Goal: Task Accomplishment & Management: Complete application form

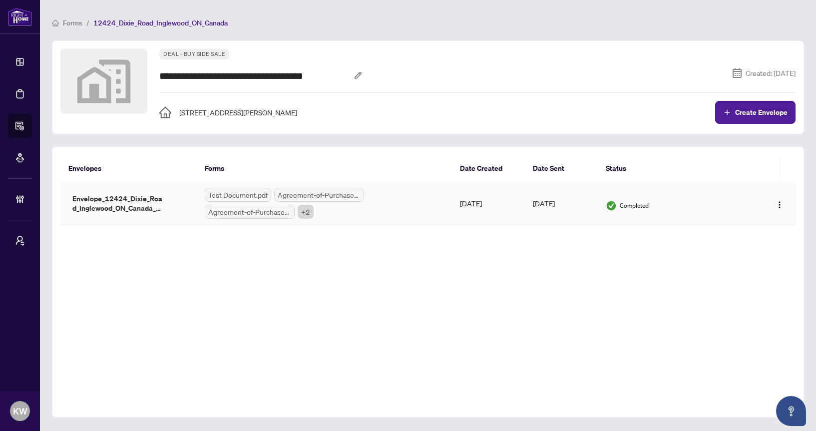
click at [157, 194] on span "Envelope_12424_Dixie_Road_Inglewood_ON_Canada_1759760506203" at bounding box center [118, 203] width 100 height 19
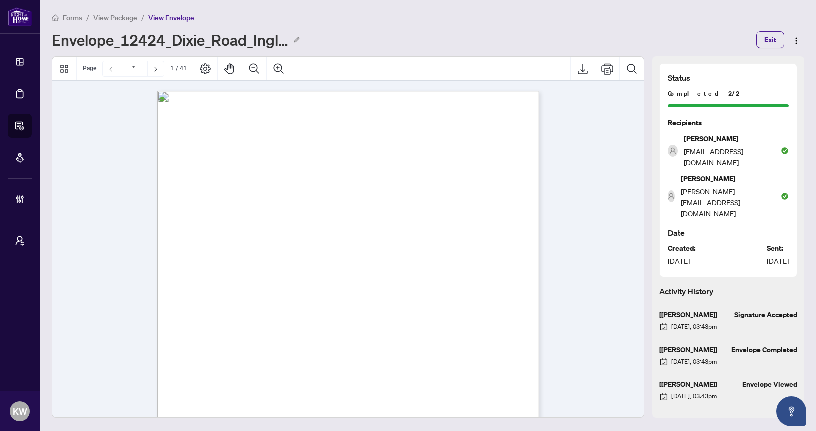
click at [110, 14] on span "View Package" at bounding box center [115, 17] width 44 height 9
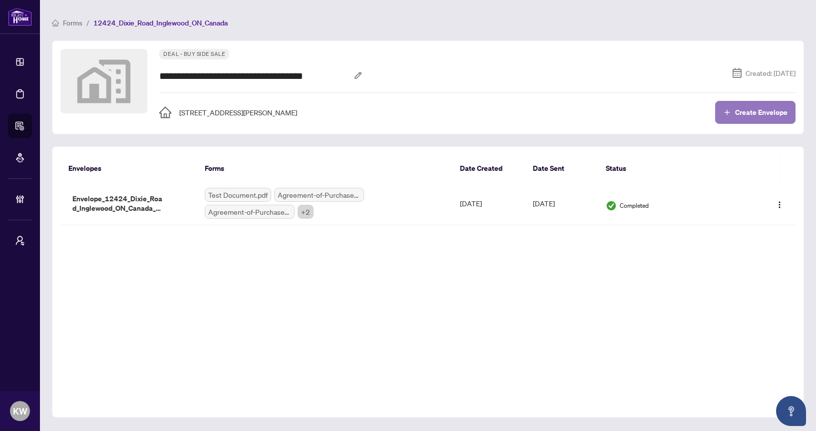
click at [765, 116] on span "Create Envelope" at bounding box center [761, 112] width 52 height 7
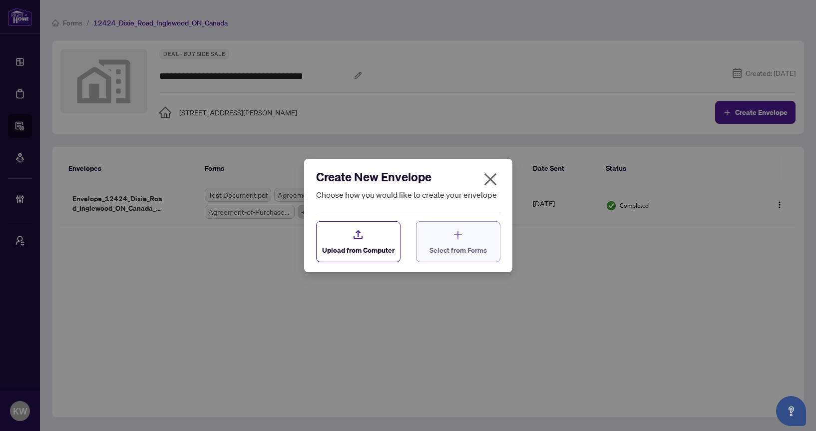
click at [451, 252] on span "Select from Forms" at bounding box center [458, 250] width 57 height 10
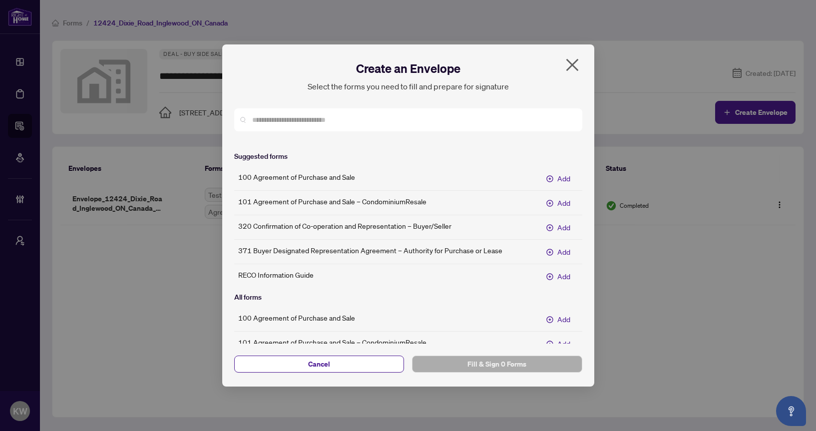
click at [556, 188] on div "100 Agreement of Purchase and Sale Add 101 Agreement of Purchase and Sale – Con…" at bounding box center [408, 227] width 348 height 114
click at [559, 178] on span "Add" at bounding box center [563, 178] width 13 height 11
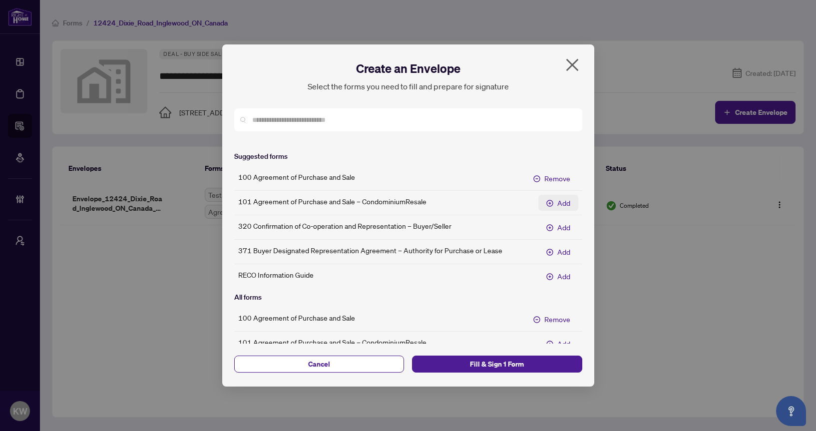
click at [558, 204] on span "Add" at bounding box center [563, 202] width 13 height 11
click at [494, 369] on span "Fill & Sign 2 Forms" at bounding box center [497, 364] width 154 height 16
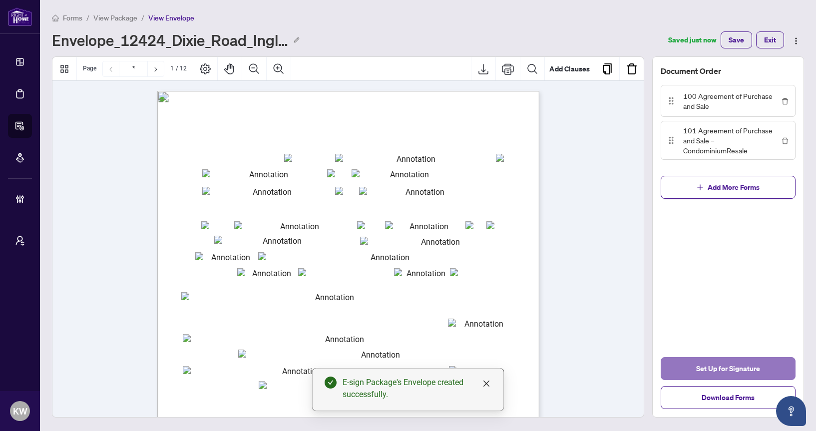
click at [684, 365] on button "Set Up for Signature" at bounding box center [728, 368] width 135 height 23
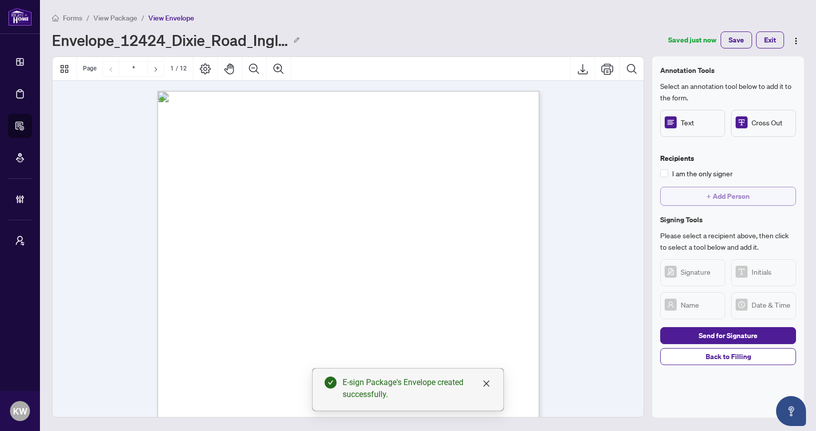
click at [717, 192] on span "+ Add Person" at bounding box center [728, 196] width 43 height 16
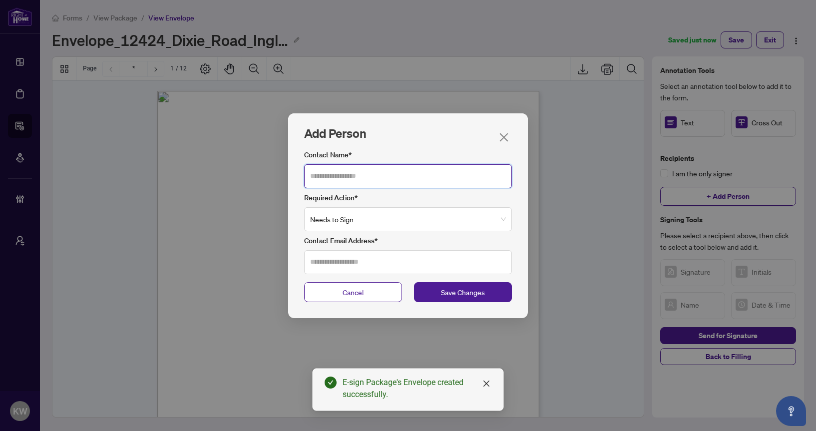
click at [406, 175] on input "Contact Name*" at bounding box center [408, 176] width 208 height 24
type input "******"
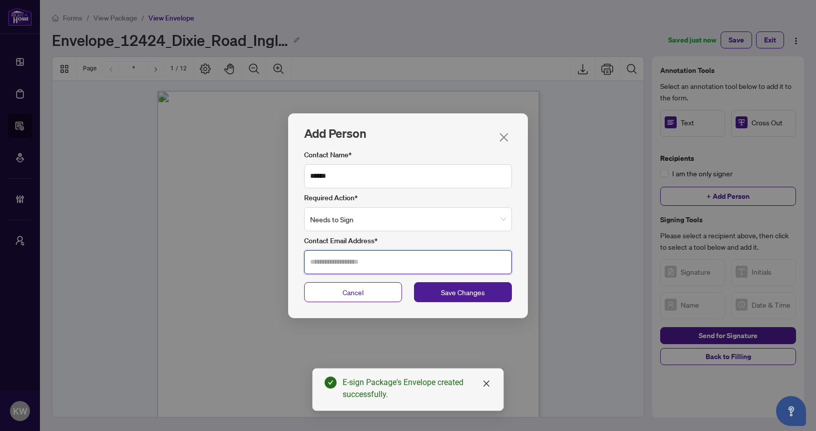
click at [391, 259] on input "Contact Email Address*" at bounding box center [408, 262] width 208 height 24
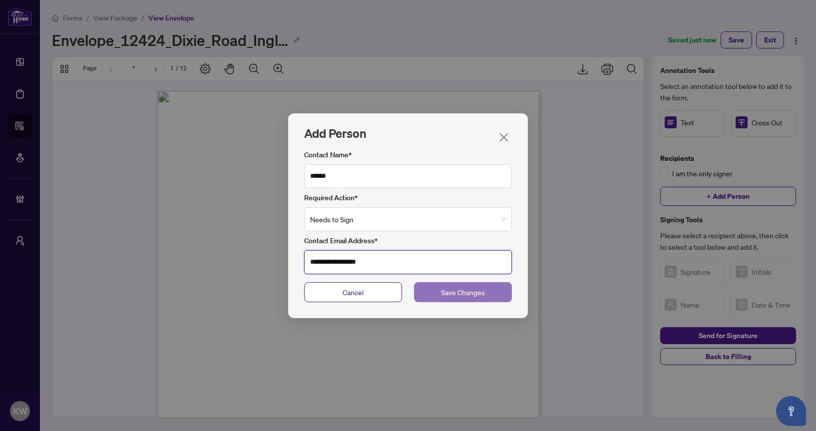
type input "**********"
click at [480, 300] on button "Save Changes" at bounding box center [463, 292] width 98 height 20
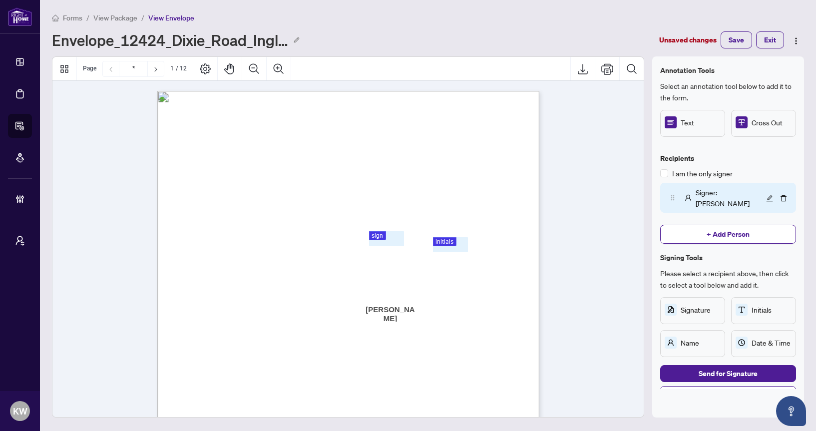
click at [734, 235] on div "Recipients I am the only signer Signer : Kellie To pick up a draggable item, pr…" at bounding box center [728, 198] width 136 height 107
click at [731, 226] on span "+ Add Person" at bounding box center [728, 234] width 43 height 16
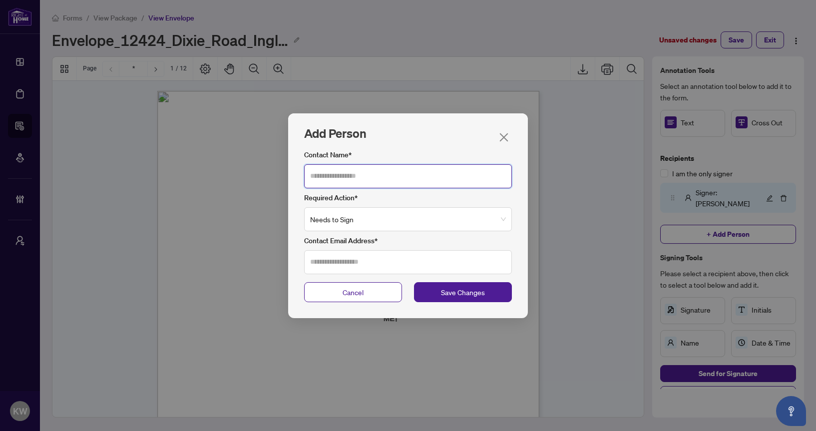
click at [490, 172] on input "Contact Name*" at bounding box center [408, 176] width 208 height 24
type input "******"
click at [462, 248] on div "Contact Email Address*" at bounding box center [408, 254] width 208 height 39
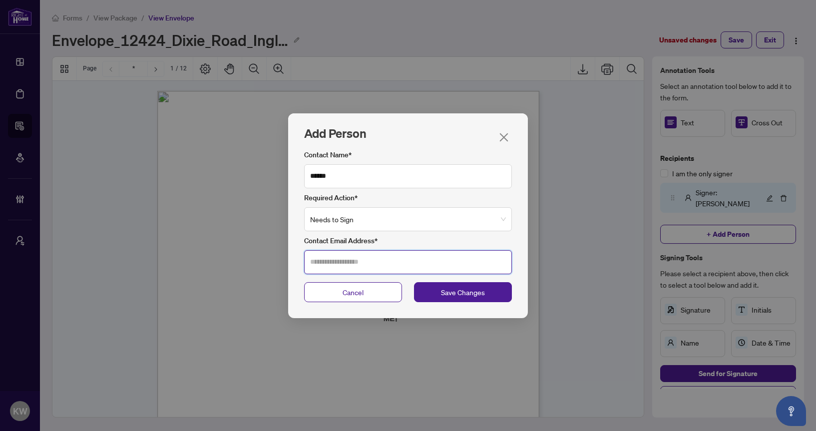
click at [448, 254] on input "Contact Email Address*" at bounding box center [408, 262] width 208 height 24
type input "**********"
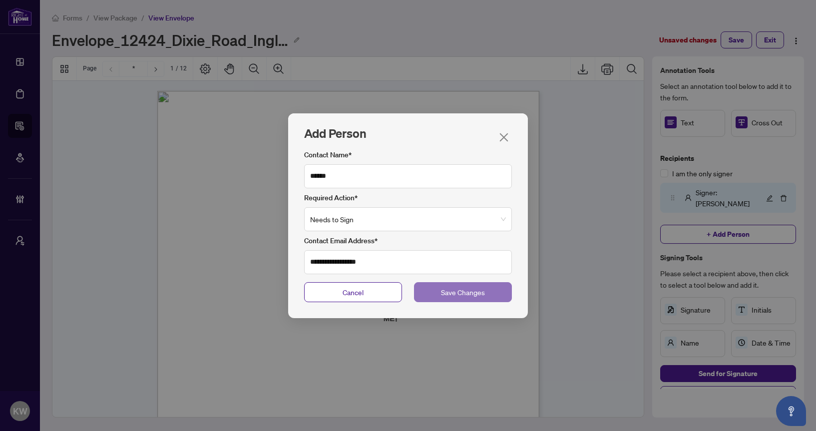
click at [492, 287] on button "Save Changes" at bounding box center [463, 292] width 98 height 20
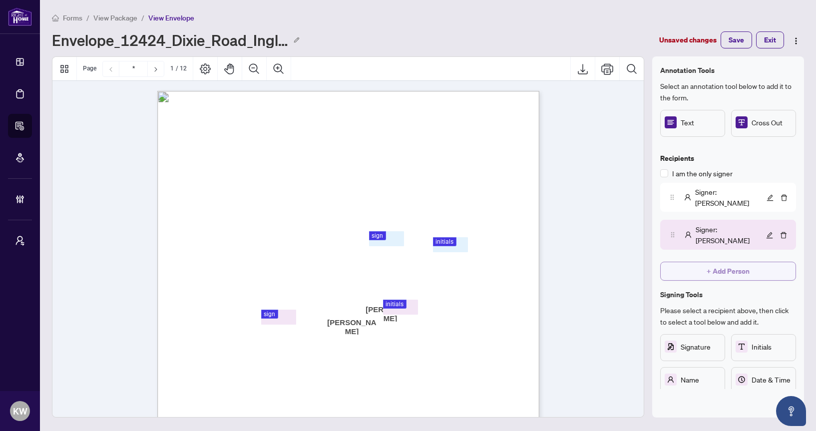
click at [717, 263] on span "+ Add Person" at bounding box center [728, 271] width 43 height 16
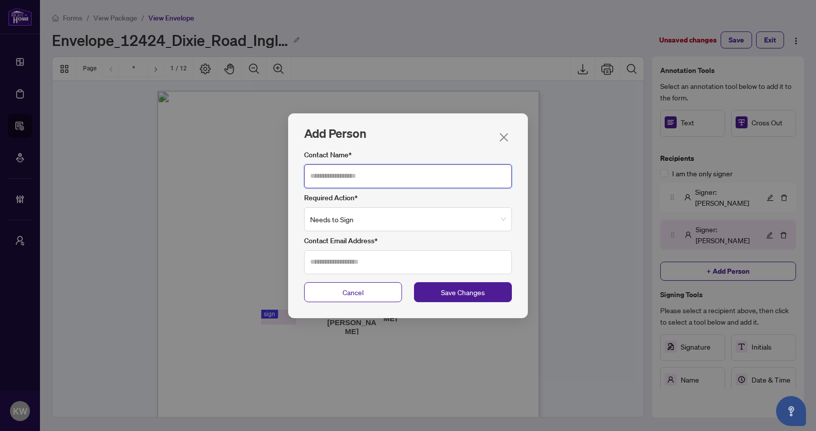
click at [483, 176] on input "Contact Name*" at bounding box center [408, 176] width 208 height 24
type input "*****"
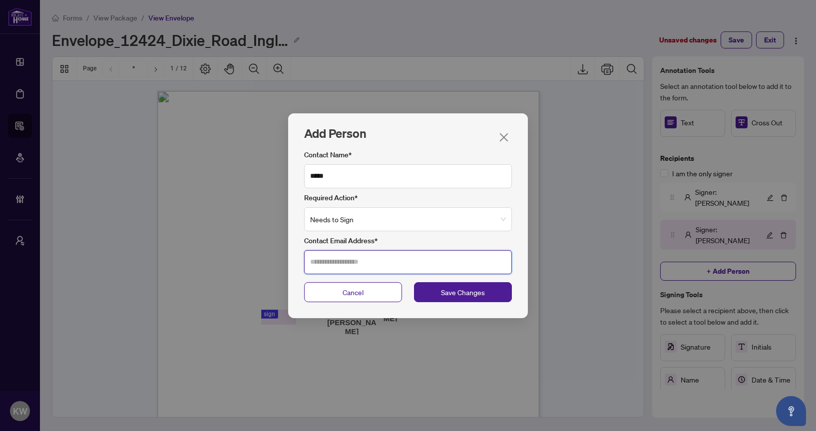
click at [427, 251] on input "Contact Email Address*" at bounding box center [408, 262] width 208 height 24
type input "*"
type input "**********"
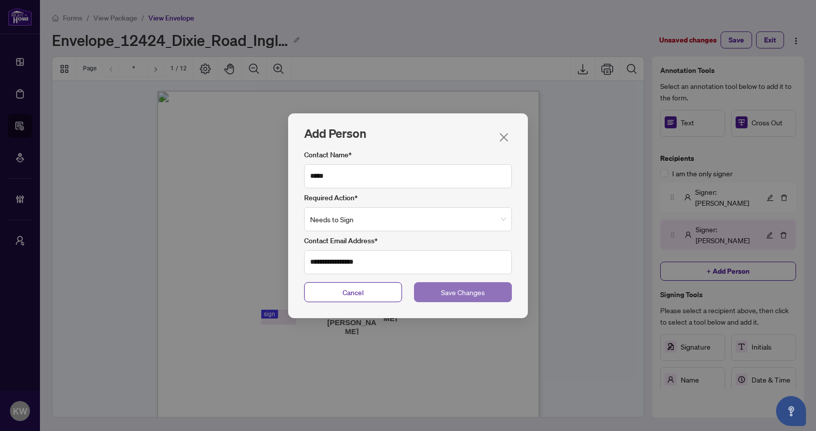
click at [485, 293] on span "Save Changes" at bounding box center [463, 292] width 44 height 11
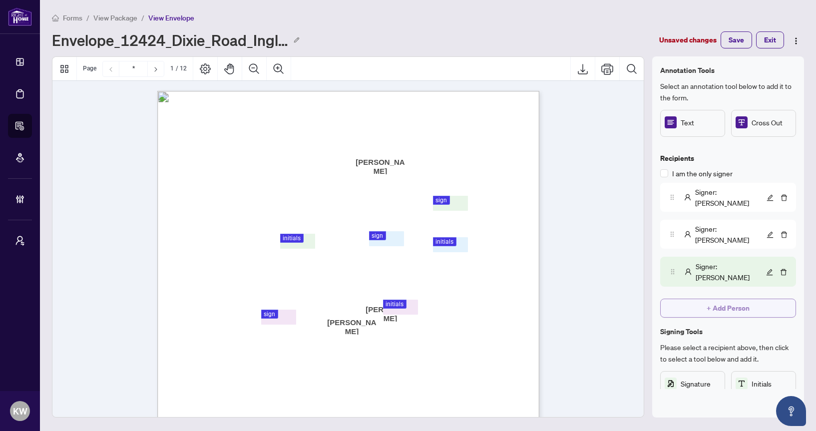
click at [737, 300] on span "+ Add Person" at bounding box center [728, 308] width 43 height 16
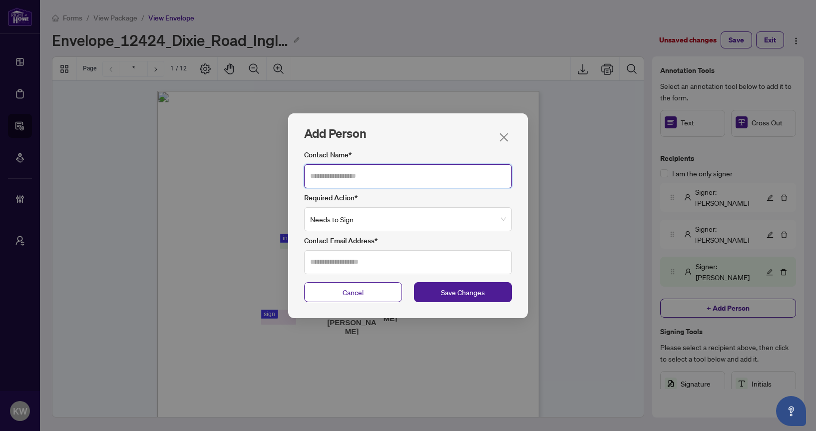
click at [360, 179] on input "Contact Name*" at bounding box center [408, 176] width 208 height 24
type input "****"
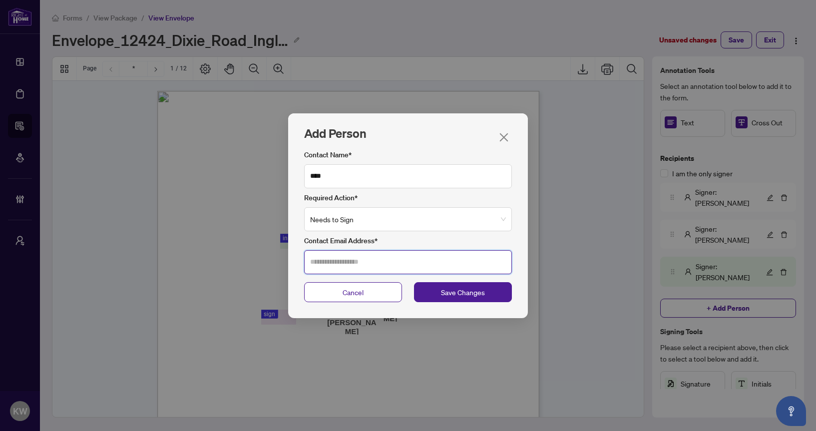
click at [341, 256] on input "Contact Email Address*" at bounding box center [408, 262] width 208 height 24
type input "**********"
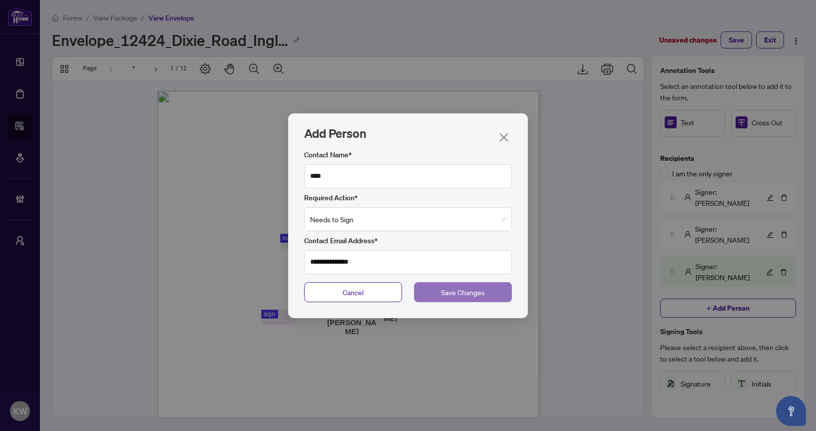
click at [430, 293] on button "Save Changes" at bounding box center [463, 292] width 98 height 20
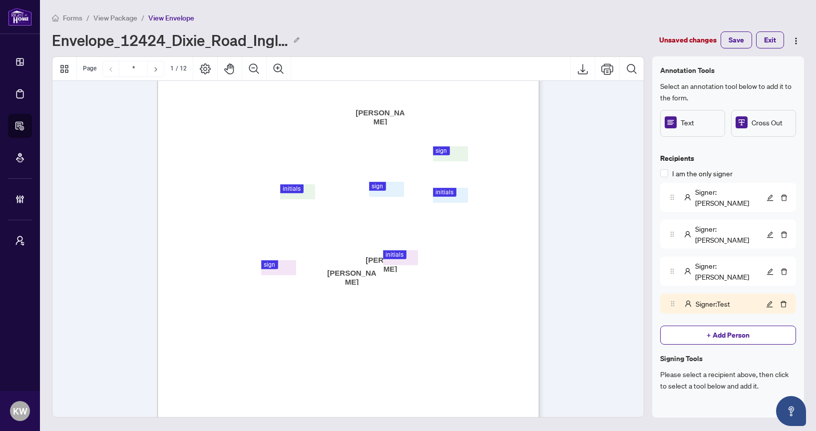
scroll to position [75, 0]
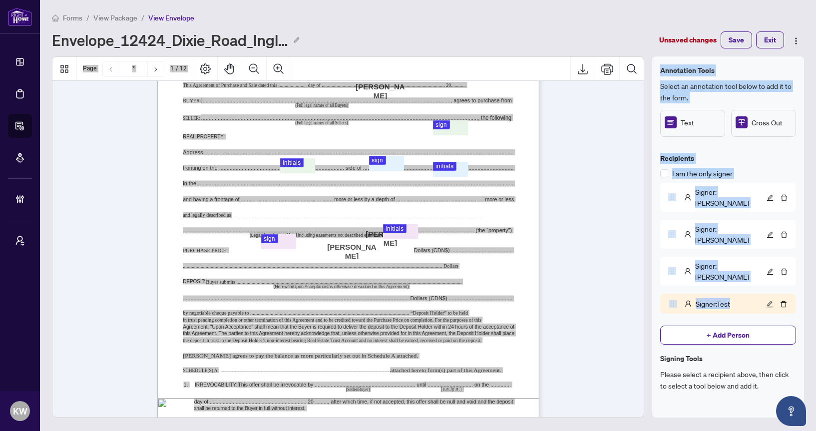
drag, startPoint x: 740, startPoint y: 270, endPoint x: 361, endPoint y: 221, distance: 382.4
click at [361, 221] on div "Annotation Tools Select an annotation tool below to add it to the form. Text Cr…" at bounding box center [428, 236] width 760 height 361
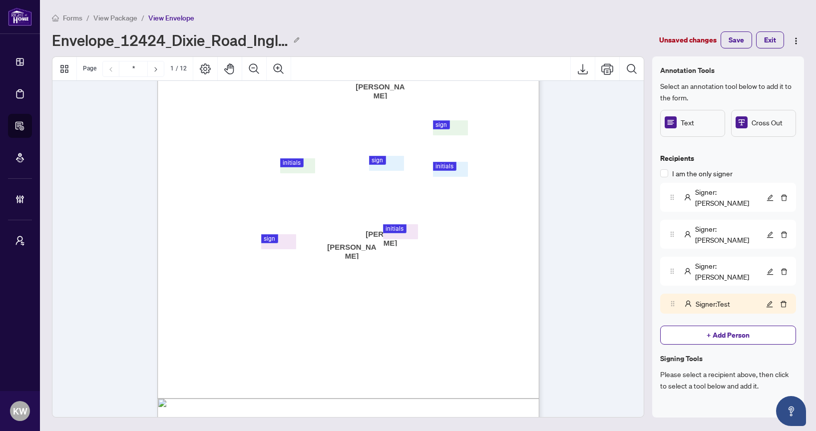
click at [729, 353] on h4 "Signing Tools" at bounding box center [728, 359] width 136 height 12
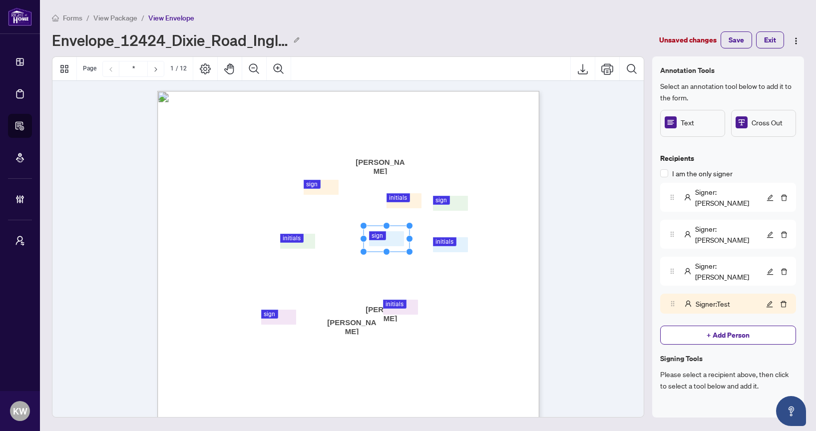
click at [499, 267] on div "Form 100 Revised 2024 Page 1 of 6 The trademarks REALTOR®, REALTORS®, MLS®, Mul…" at bounding box center [396, 400] width 478 height 618
click at [740, 42] on span "Save" at bounding box center [736, 40] width 15 height 16
click at [762, 33] on button "Exit" at bounding box center [770, 39] width 28 height 17
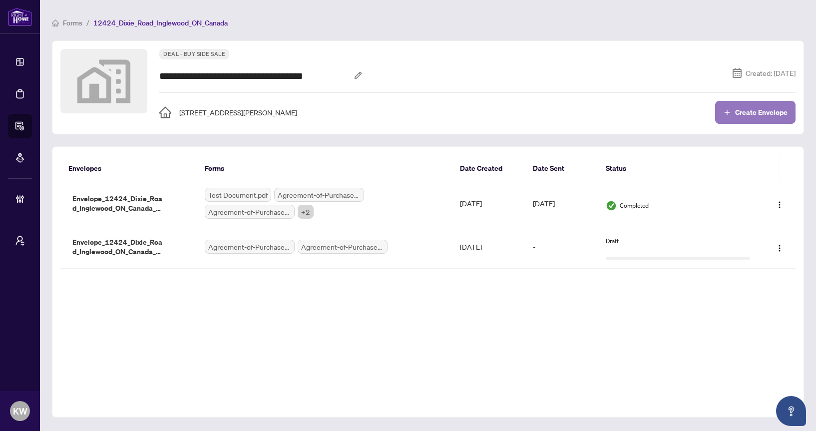
click at [744, 117] on button "Create Envelope" at bounding box center [755, 112] width 80 height 23
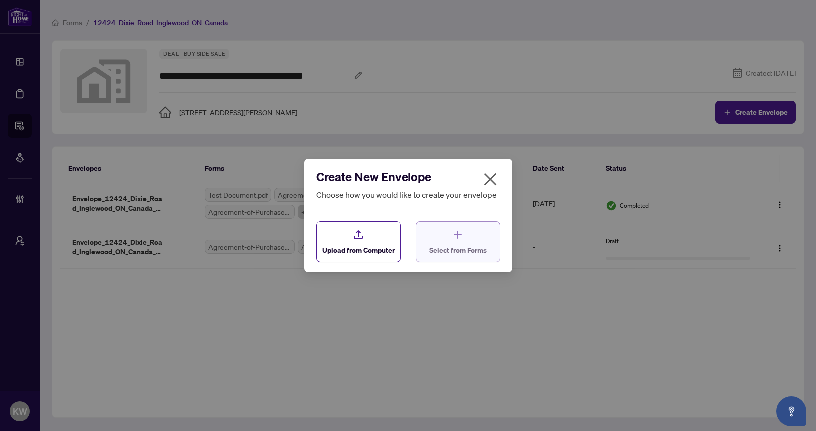
click at [445, 248] on div "Select from Forms" at bounding box center [458, 242] width 57 height 26
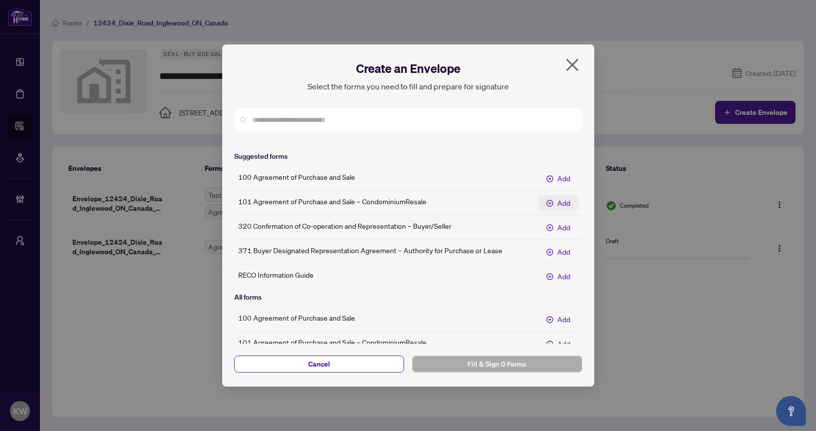
click at [563, 204] on span "Add" at bounding box center [563, 202] width 13 height 11
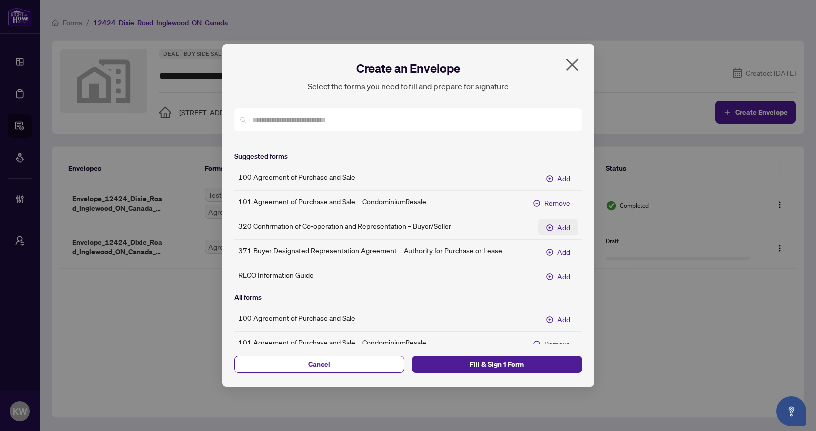
click at [561, 229] on span "Add" at bounding box center [563, 227] width 13 height 11
click at [521, 368] on span "Fill & Sign 2 Forms" at bounding box center [497, 364] width 154 height 16
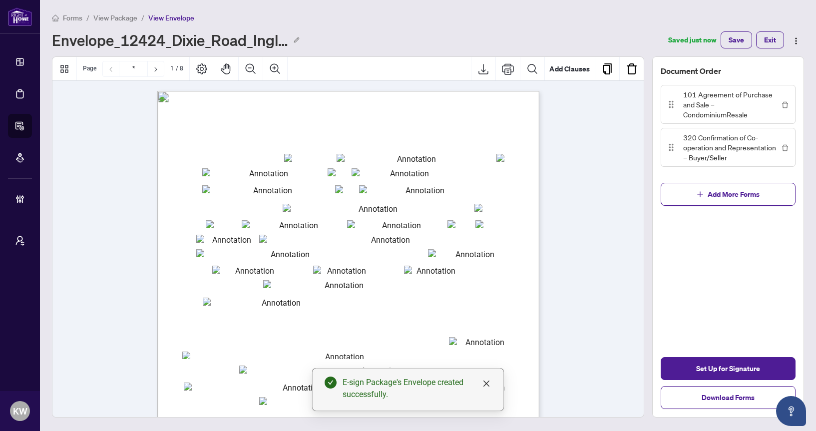
click at [411, 143] on div "Form 101 Revised 2024 Page 1 of 6 © 2025, Ontario Real Estate Association (“ORE…" at bounding box center [396, 400] width 478 height 618
click at [411, 157] on input "txtp_OfferDate_mmmm" at bounding box center [413, 158] width 152 height 8
type input "***"
click at [350, 179] on span "(Full legal names of all Buyers)" at bounding box center [323, 179] width 53 height 5
click at [292, 159] on input "txtp_OfferDate_d" at bounding box center [302, 158] width 37 height 8
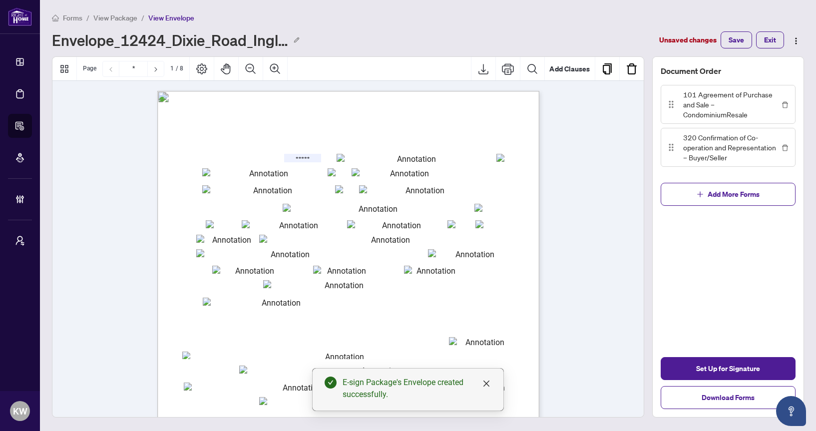
type input "*****"
click at [292, 171] on input "txtbuyer1" at bounding box center [264, 172] width 125 height 8
type input "***"
click at [291, 195] on span "...............................................................................…" at bounding box center [355, 191] width 309 height 5
click at [291, 189] on input "txtseller1" at bounding box center [268, 189] width 133 height 8
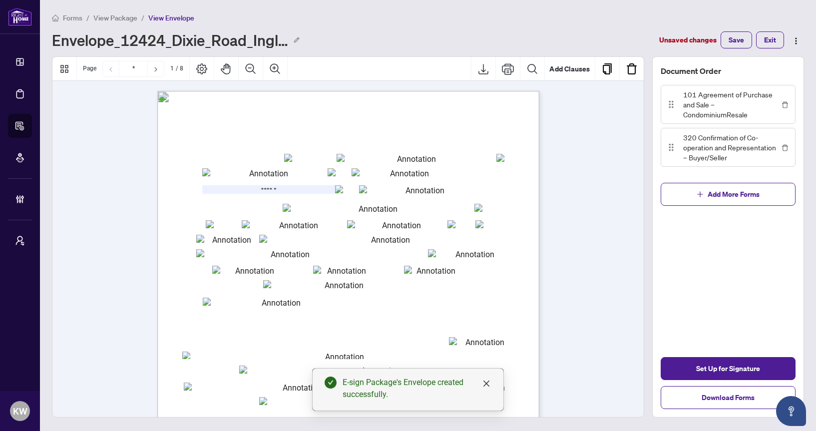
type input "******"
click at [301, 208] on input "hidlockers_1" at bounding box center [374, 208] width 183 height 8
type input "******"
click at [301, 223] on input "txtp_street" at bounding box center [294, 224] width 105 height 8
type input "******"
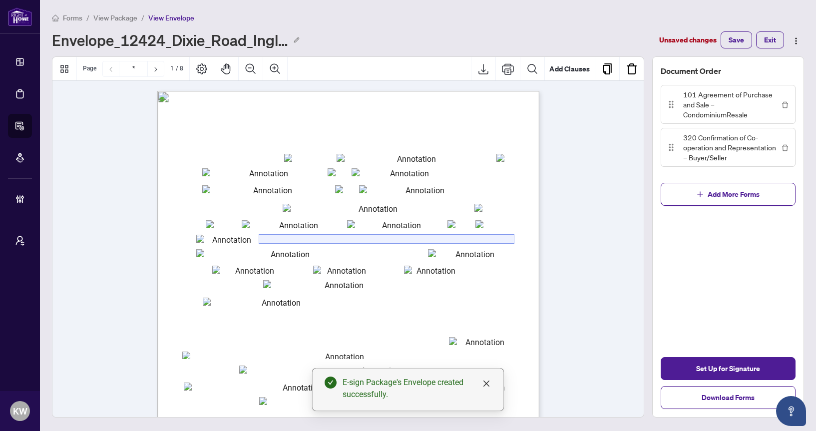
click at [310, 237] on input "txtInThe2" at bounding box center [386, 239] width 255 height 8
type input "***"
click at [312, 251] on input "***" at bounding box center [286, 253] width 180 height 8
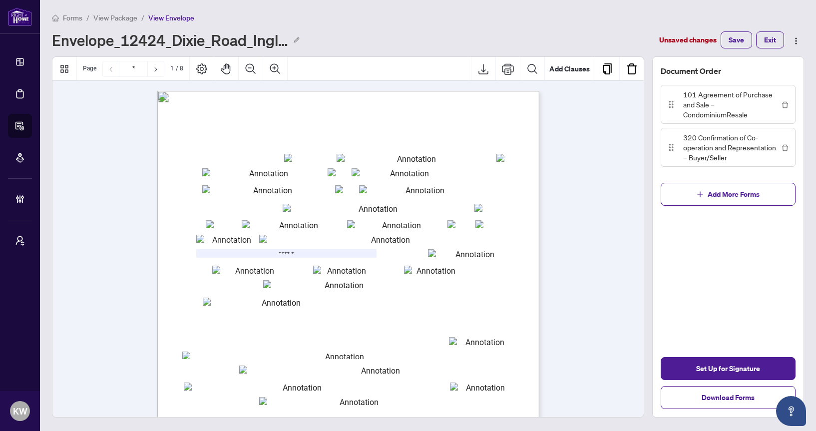
type input "******"
click at [345, 283] on input "txtp_ParkingSpaces" at bounding box center [340, 284] width 154 height 8
type input "***"
click at [671, 312] on div "Document Order 101 Agreement of Purchase and Sale – CondominiumResale 320 Confi…" at bounding box center [728, 236] width 152 height 361
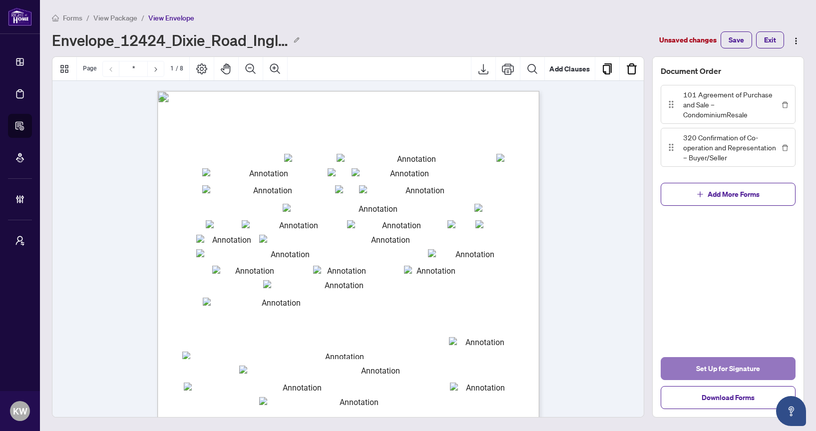
click at [698, 364] on span "Set Up for Signature" at bounding box center [728, 369] width 64 height 16
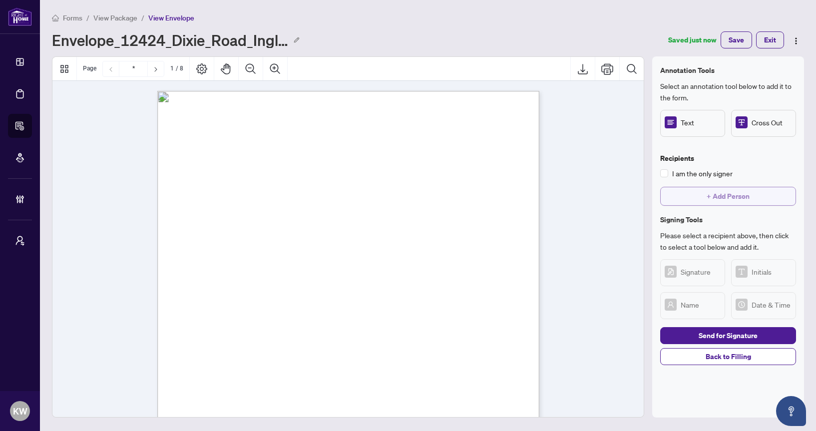
click at [707, 198] on span "+ Add Person" at bounding box center [728, 196] width 43 height 16
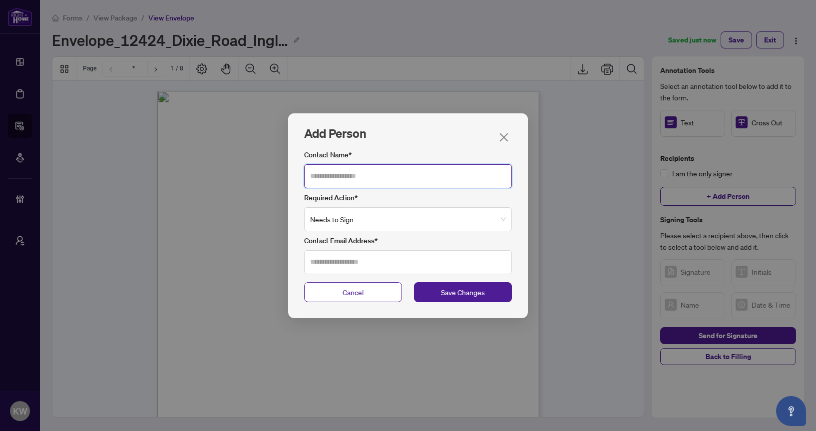
click at [416, 180] on input "Contact Name*" at bounding box center [408, 176] width 208 height 24
type input "******"
click at [388, 246] on div "Contact Email Address*" at bounding box center [408, 254] width 208 height 39
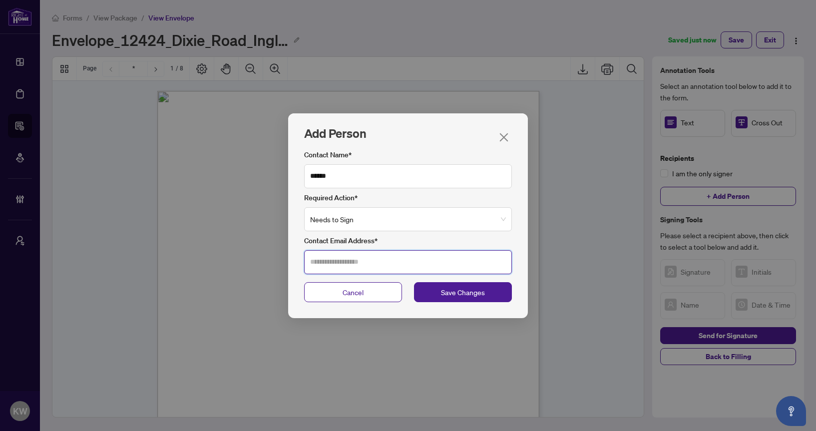
click at [373, 266] on input "Contact Email Address*" at bounding box center [408, 262] width 208 height 24
type input "**********"
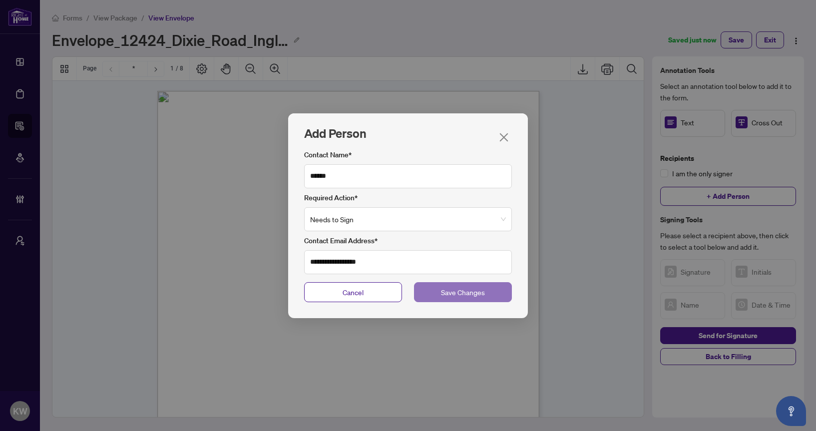
click at [473, 294] on span "Save Changes" at bounding box center [463, 292] width 44 height 11
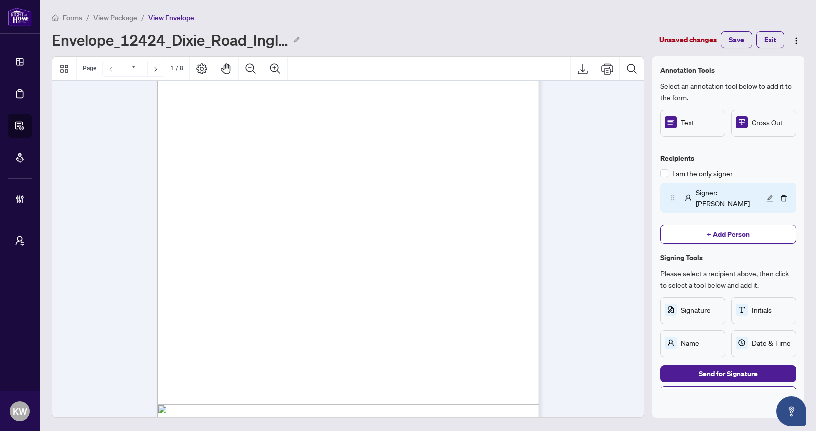
scroll to position [72, 0]
click at [702, 367] on span "Send for Signature" at bounding box center [728, 374] width 59 height 16
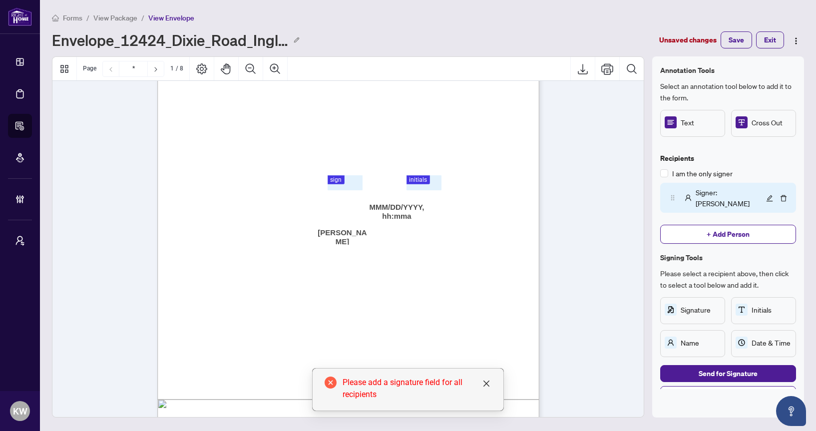
scroll to position [206, 0]
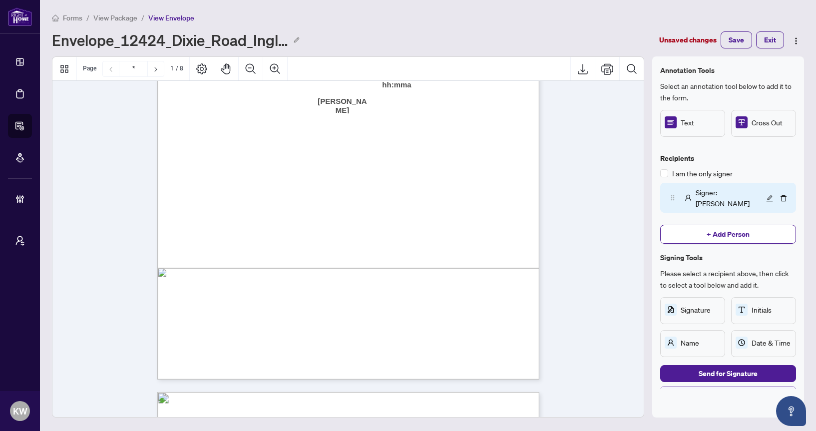
click at [717, 387] on span "Back to Filling" at bounding box center [728, 395] width 45 height 16
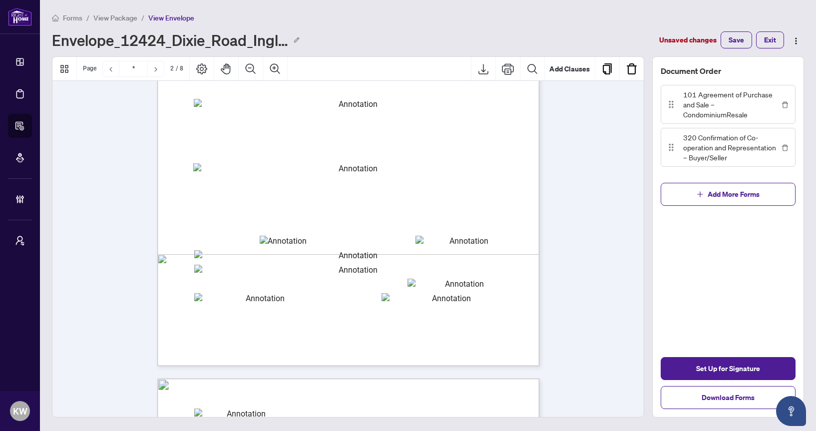
scroll to position [452, 0]
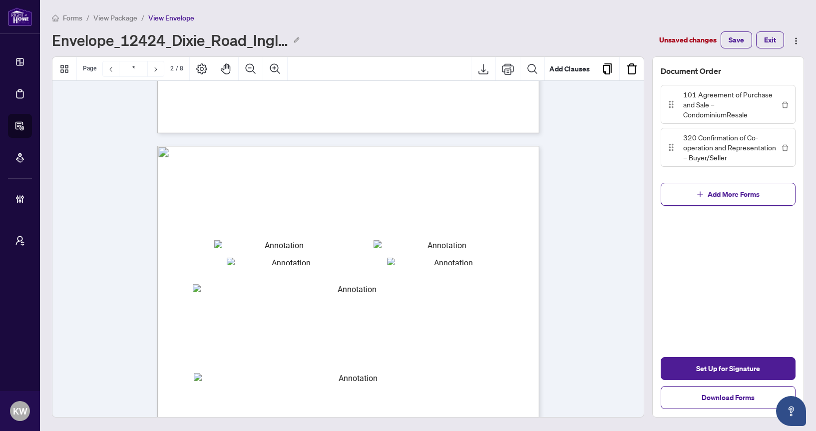
type input "*"
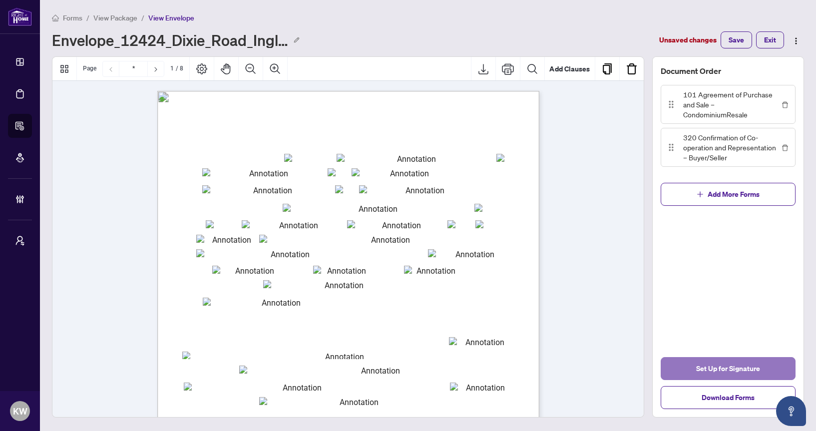
click at [725, 366] on span "Set Up for Signature" at bounding box center [728, 369] width 64 height 16
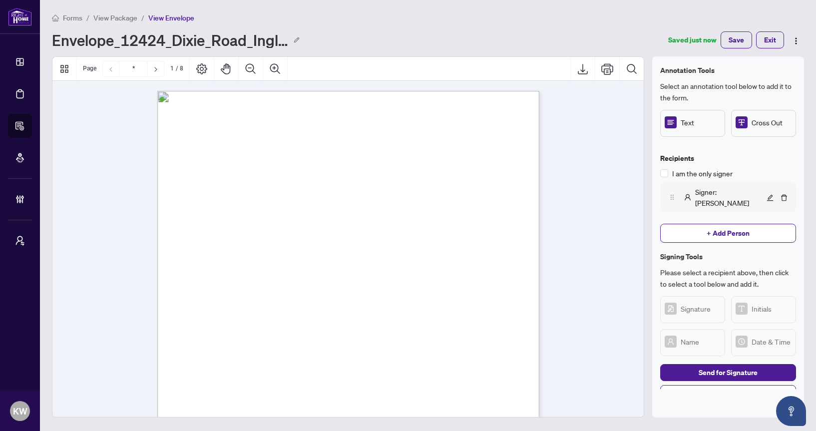
click at [713, 192] on span "Signer : Kellie" at bounding box center [729, 197] width 69 height 22
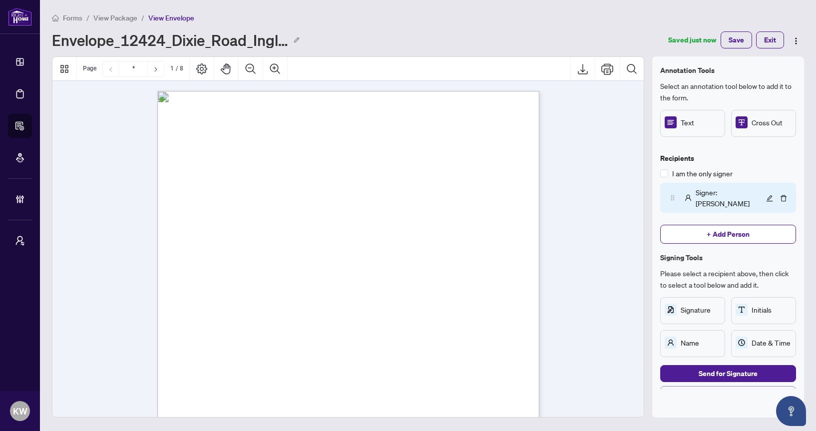
click at [685, 386] on button "Back to Filling" at bounding box center [728, 394] width 136 height 17
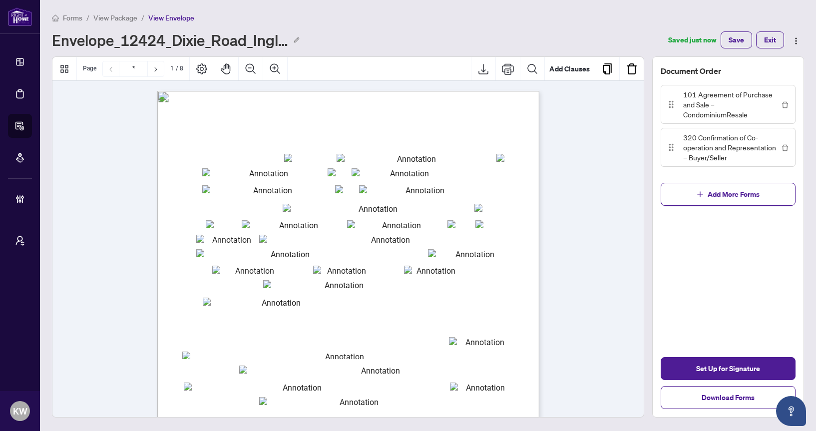
click at [370, 157] on input "txtp_OfferDate_mmmm" at bounding box center [413, 158] width 152 height 8
type input "**********"
click at [362, 171] on input "txtbuyer2" at bounding box center [406, 172] width 108 height 8
type input "**********"
click at [349, 194] on span "(Full legal names of all Sellers)" at bounding box center [323, 196] width 52 height 5
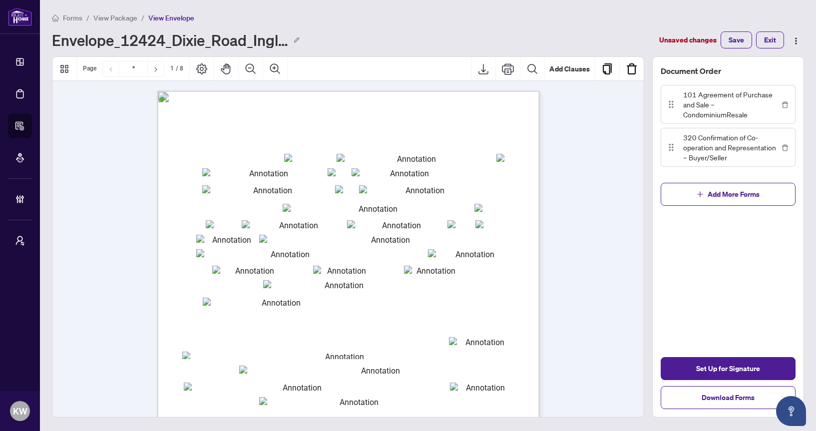
click at [349, 194] on span "(Full legal names of all Sellers)" at bounding box center [323, 196] width 52 height 5
click at [382, 183] on div "Form 101 Revised 2024 Page 1 of 6 © 2025, Ontario Real Estate Association (“ORE…" at bounding box center [396, 400] width 478 height 618
click at [382, 188] on input "txtseller2" at bounding box center [421, 189] width 124 height 8
type input "**********"
click at [415, 243] on span "in the ........................................................................…" at bounding box center [348, 241] width 331 height 5
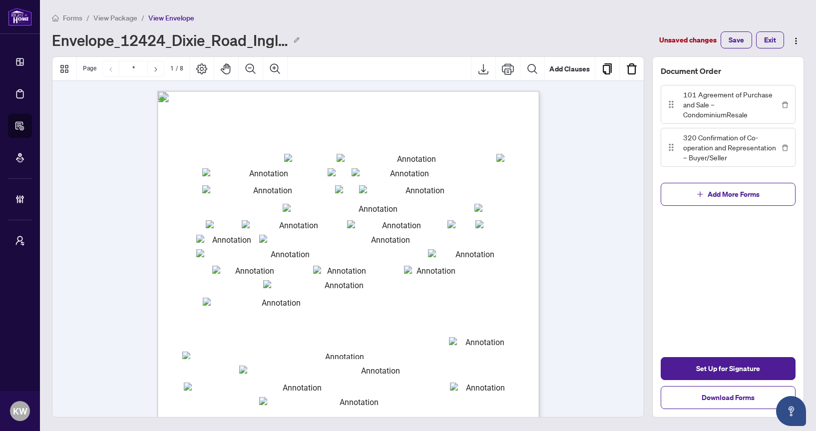
click at [415, 236] on input "txtInThe2" at bounding box center [386, 239] width 255 height 8
type input "******"
click at [754, 374] on span "Set Up for Signature" at bounding box center [728, 369] width 64 height 16
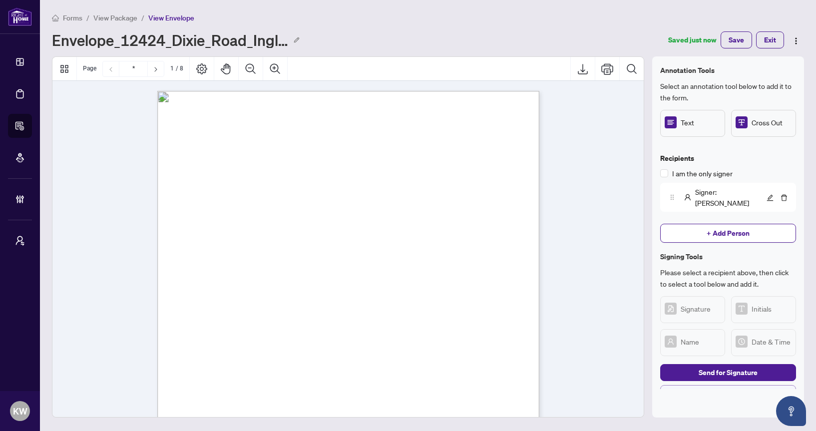
click at [717, 386] on span "Back to Filling" at bounding box center [728, 394] width 45 height 16
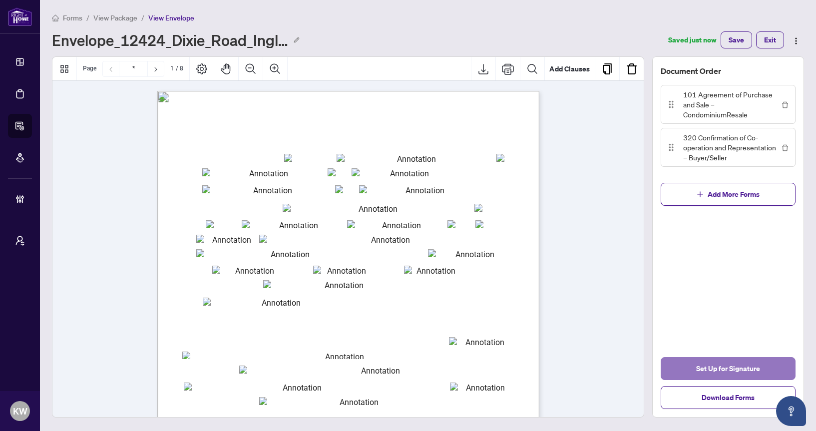
click at [746, 374] on span "Set Up for Signature" at bounding box center [728, 369] width 64 height 16
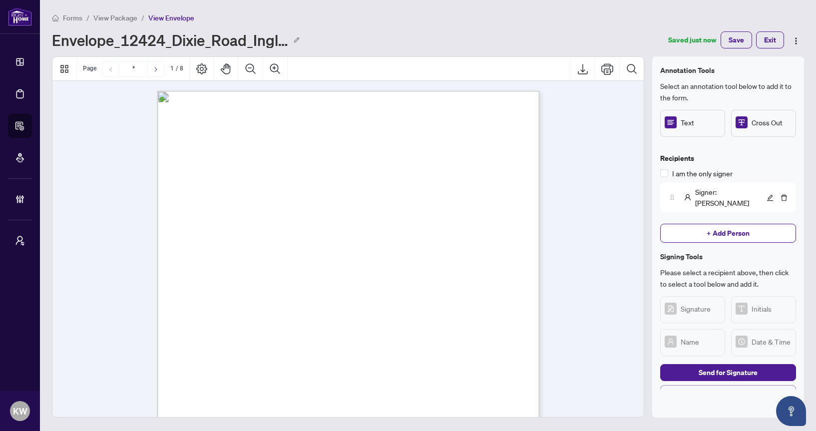
click at [746, 386] on span "Back to Filling" at bounding box center [728, 394] width 45 height 16
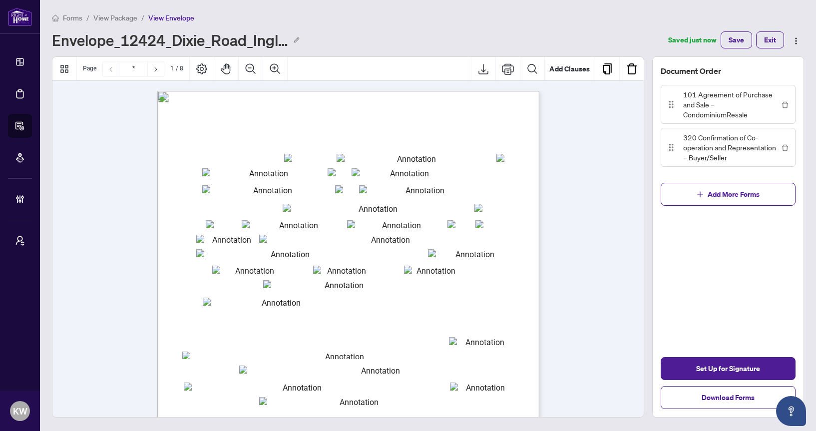
click at [372, 156] on input "txtp_OfferDate_mmmm" at bounding box center [413, 158] width 152 height 8
type input "**********"
click at [369, 172] on input "txtbuyer2" at bounding box center [406, 172] width 108 height 8
type input "*********"
click at [349, 195] on span "(Full legal names of all Sellers)" at bounding box center [323, 196] width 52 height 5
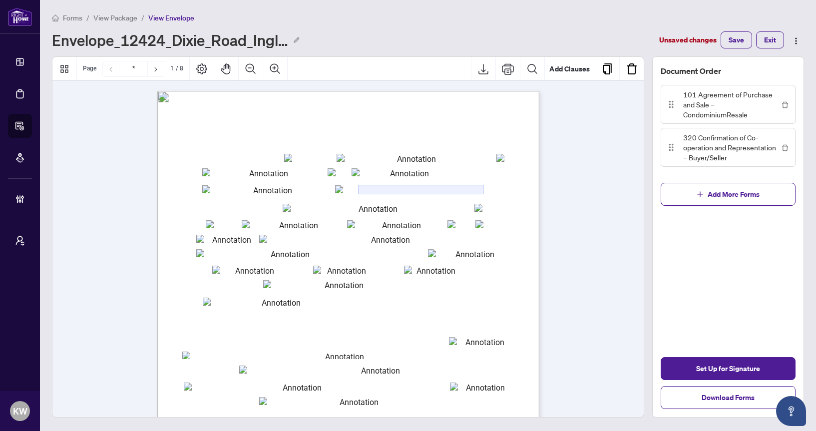
click at [382, 189] on input "txtseller2" at bounding box center [421, 189] width 124 height 8
type input "**********"
click at [387, 210] on input "hidlockers_1" at bounding box center [374, 208] width 183 height 8
type input "**********"
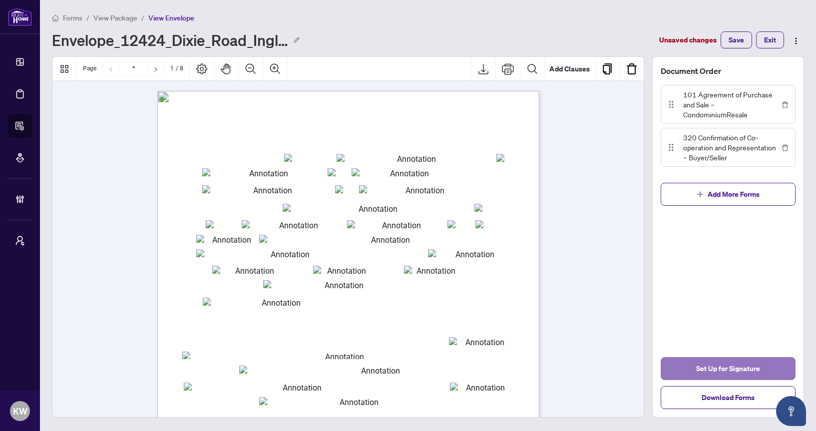
click at [722, 363] on span "Set Up for Signature" at bounding box center [728, 369] width 64 height 16
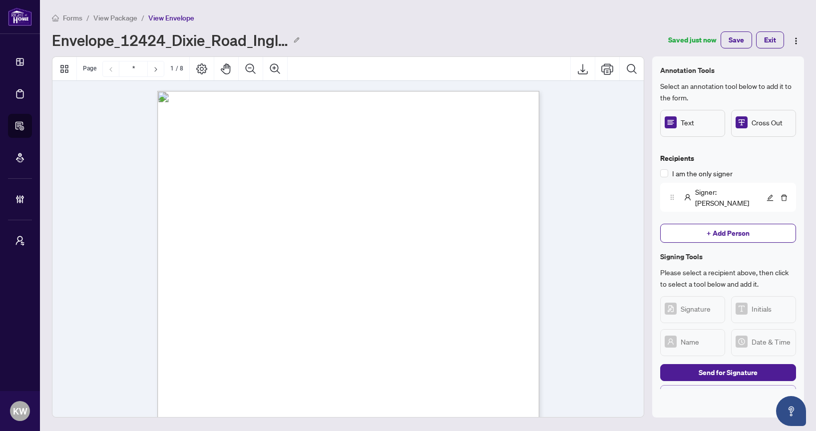
click at [727, 386] on span "Back to Filling" at bounding box center [728, 394] width 45 height 16
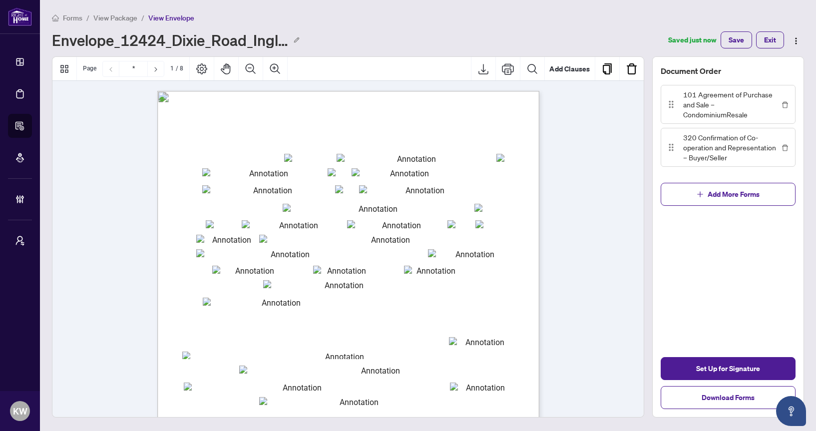
click at [464, 152] on div "Form 101 Revised 2024 Page 1 of 6 © 2025, Ontario Real Estate Association (“ORE…" at bounding box center [396, 400] width 478 height 618
click at [454, 154] on input "txtp_OfferDate_mmmm" at bounding box center [413, 158] width 152 height 8
type input "*******"
click at [447, 168] on input "txtbuyer2" at bounding box center [406, 172] width 108 height 8
type input "*********"
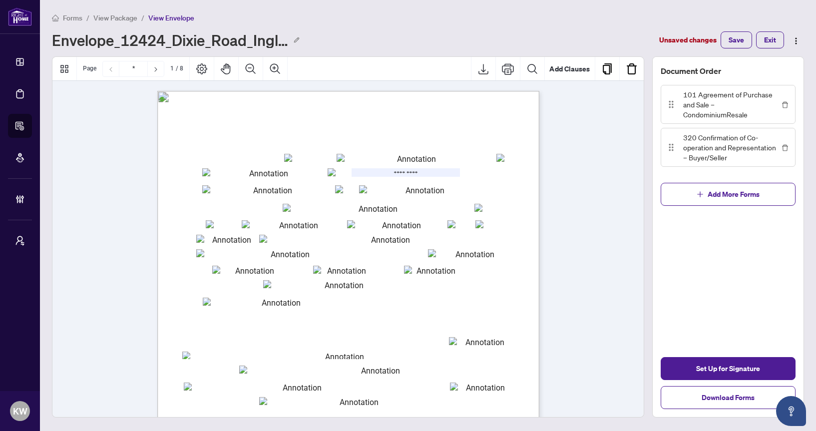
click at [441, 188] on input "txtseller2" at bounding box center [421, 189] width 124 height 8
type input "********"
click at [363, 213] on span "(Apartment/Townhouse/Suite/Unit)" at bounding box center [330, 214] width 66 height 5
click at [434, 207] on input "hidlockers_1" at bounding box center [374, 208] width 183 height 8
type input "*********"
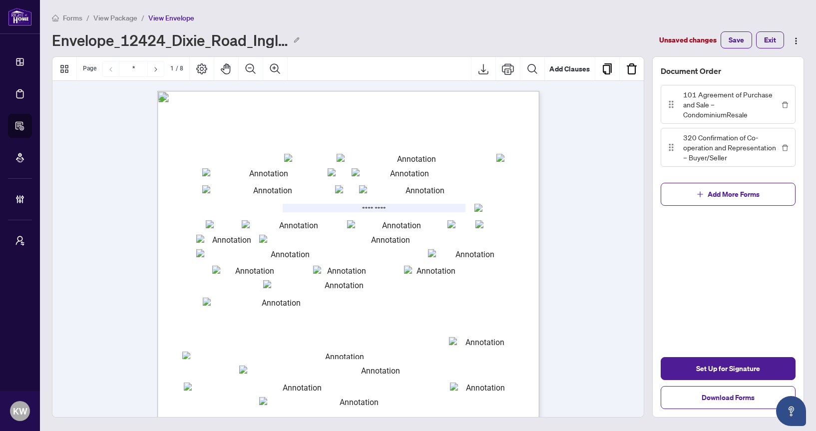
click at [731, 36] on span "Save" at bounding box center [736, 40] width 15 height 16
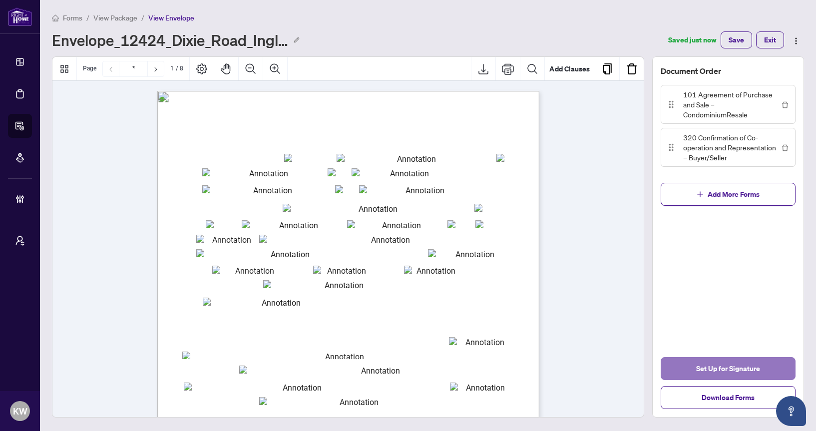
click at [724, 375] on span "Set Up for Signature" at bounding box center [728, 369] width 64 height 16
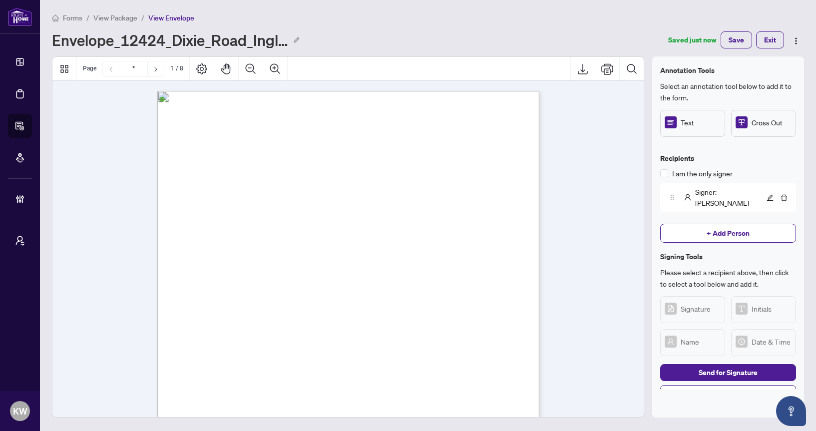
scroll to position [2, 0]
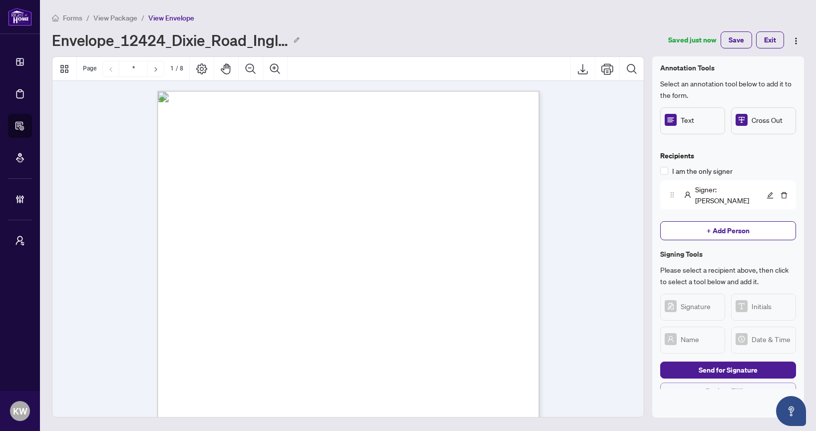
click at [706, 383] on span "Back to Filling" at bounding box center [728, 391] width 45 height 16
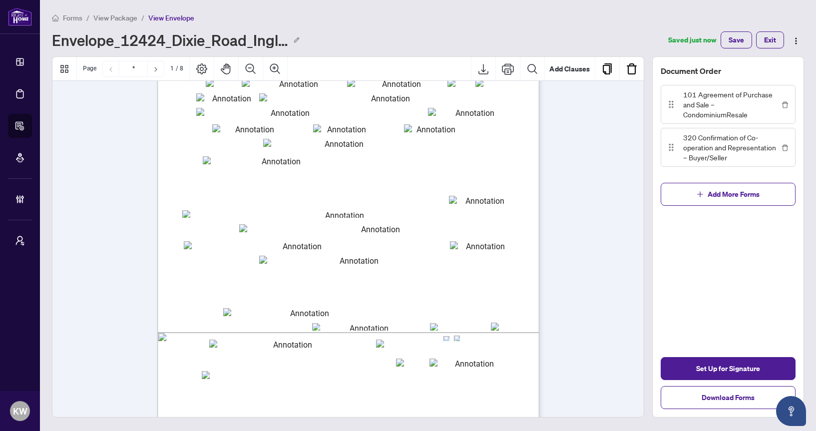
scroll to position [0, 0]
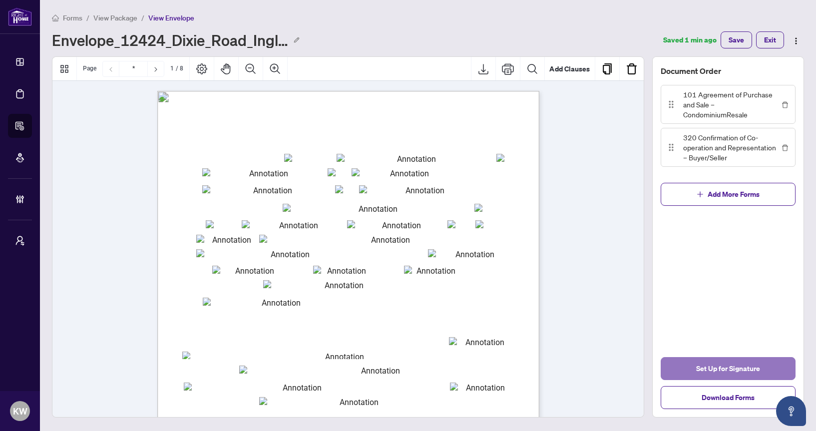
click at [686, 368] on button "Set Up for Signature" at bounding box center [728, 368] width 135 height 23
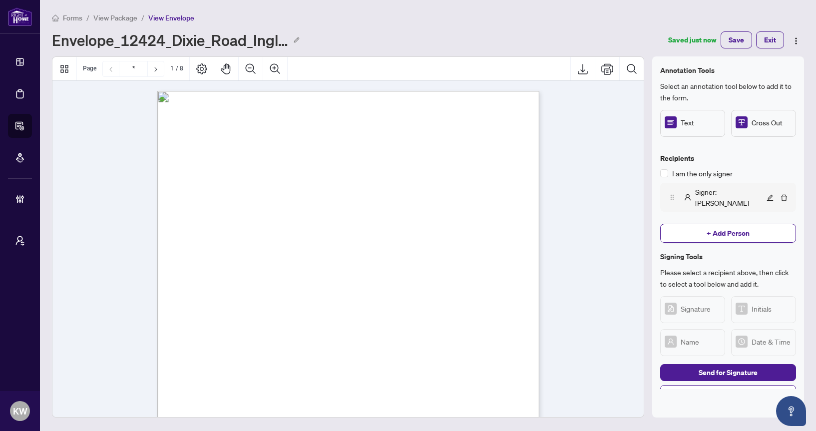
click at [694, 191] on div "Signer : Kellie" at bounding box center [715, 197] width 98 height 22
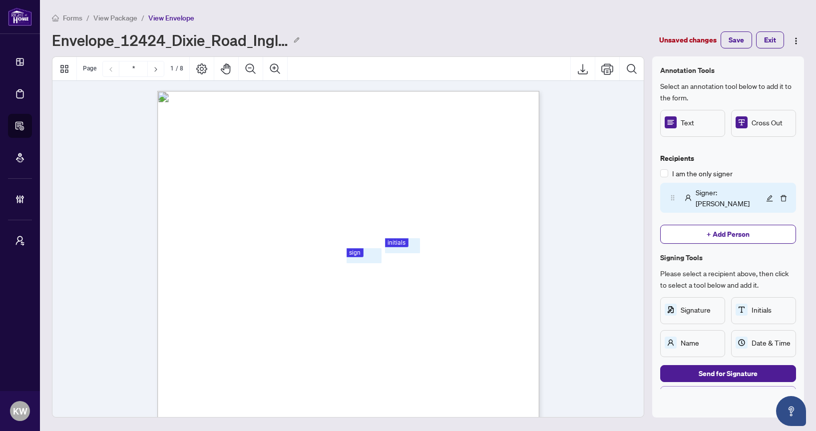
click at [727, 387] on span "Back to Filling" at bounding box center [728, 395] width 45 height 16
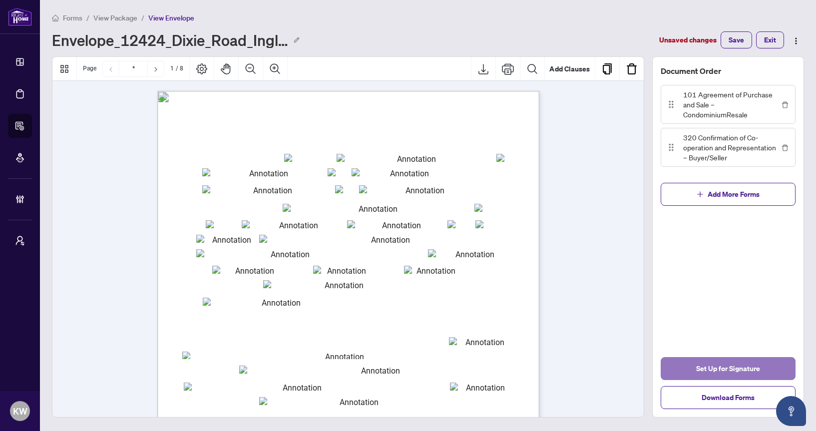
click at [726, 366] on span "Set Up for Signature" at bounding box center [728, 369] width 64 height 16
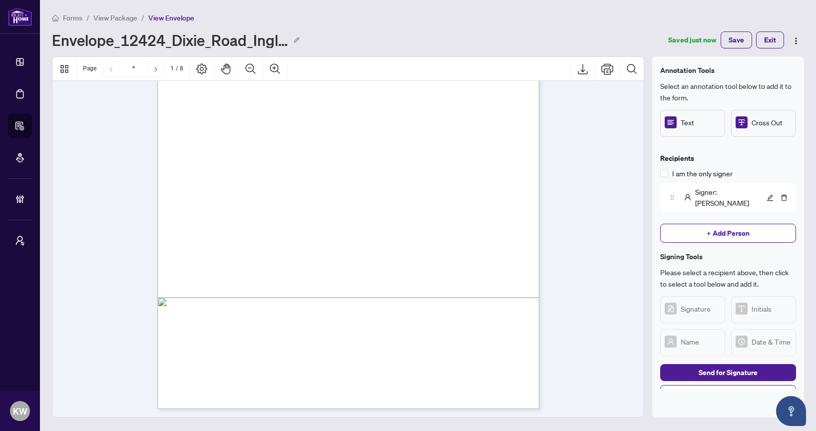
scroll to position [163, 0]
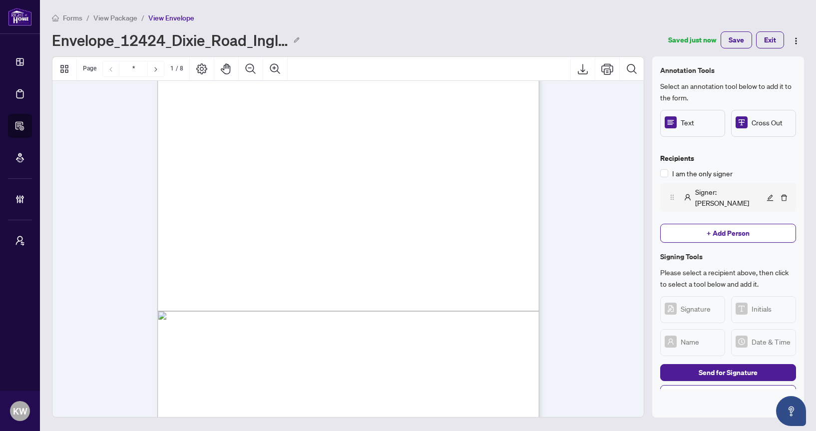
click at [704, 197] on div "Signer : Kellie" at bounding box center [715, 197] width 98 height 22
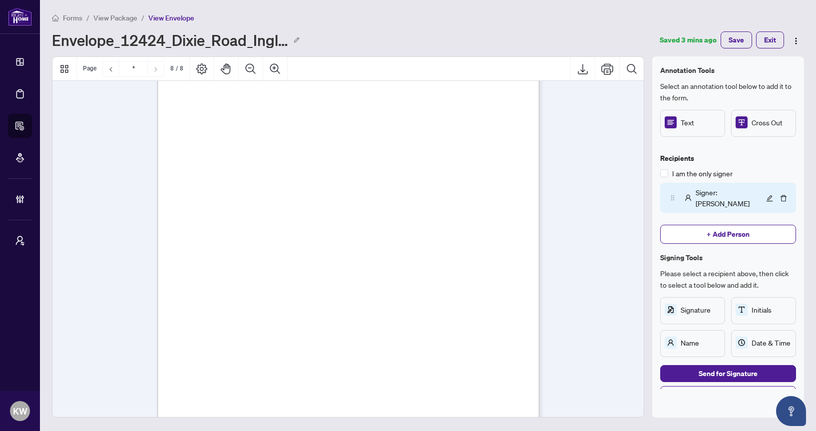
scroll to position [3728, 0]
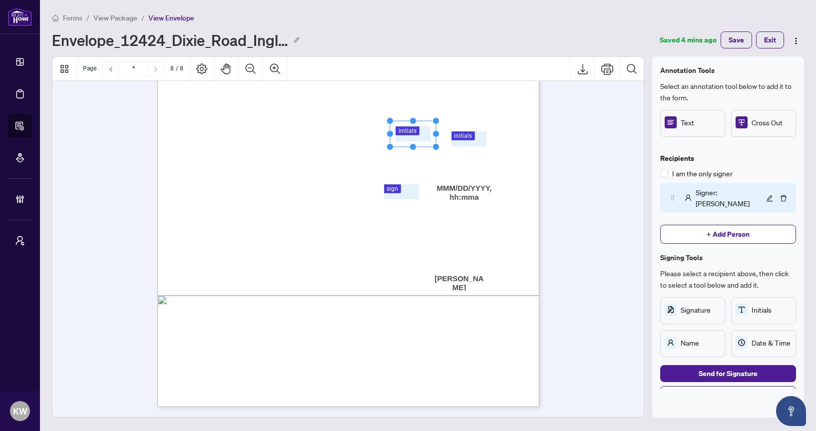
drag, startPoint x: 399, startPoint y: 135, endPoint x: 418, endPoint y: 136, distance: 19.0
drag, startPoint x: 469, startPoint y: 141, endPoint x: 487, endPoint y: 138, distance: 18.7
drag, startPoint x: 418, startPoint y: 138, endPoint x: 435, endPoint y: 140, distance: 17.2
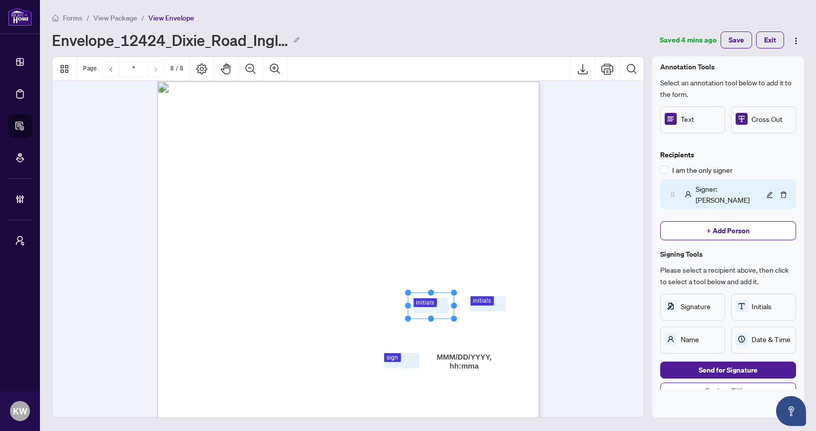
scroll to position [3525, 0]
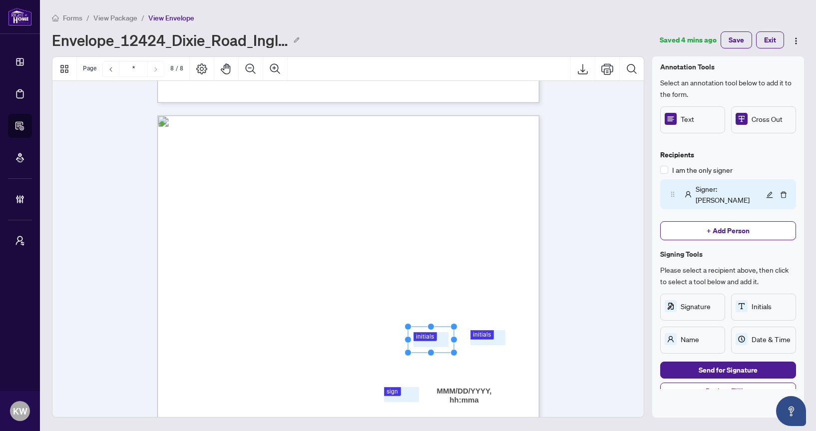
click at [675, 121] on rect at bounding box center [671, 119] width 12 height 12
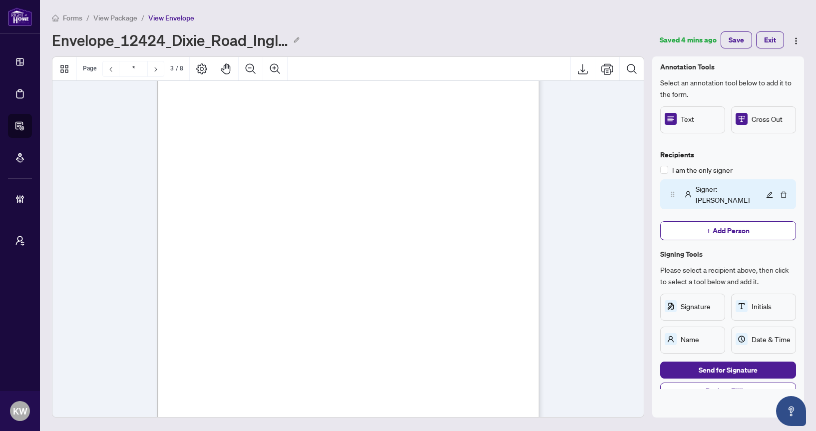
scroll to position [239, 0]
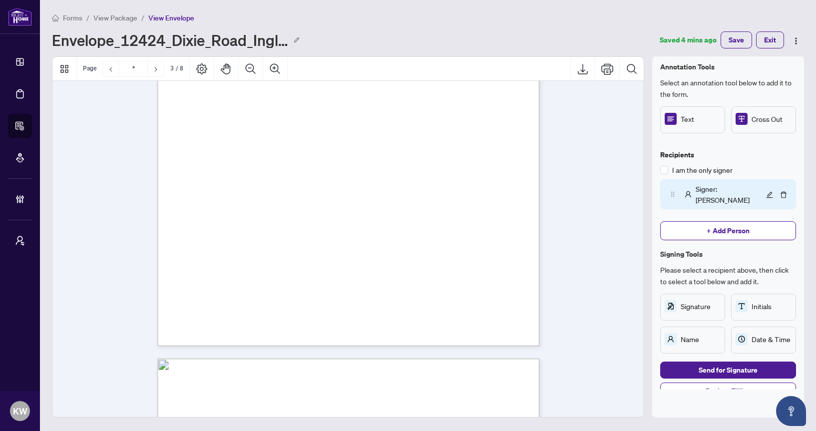
type input "*"
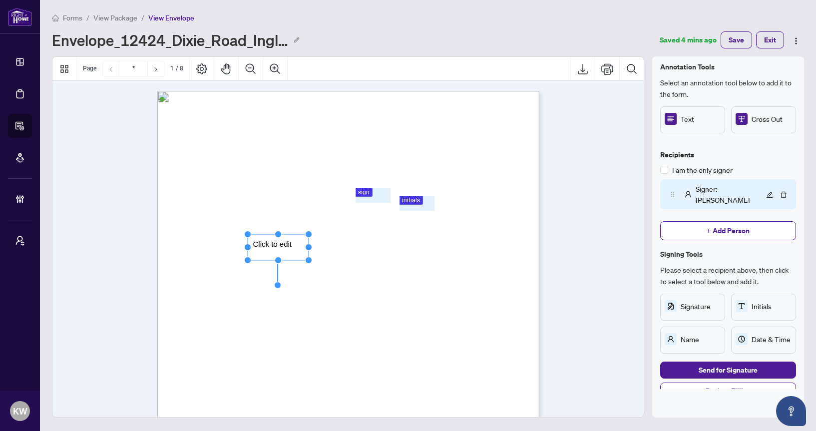
click at [273, 243] on rect "Page 1" at bounding box center [278, 247] width 61 height 26
click at [273, 243] on span "**********" at bounding box center [271, 243] width 36 height 9
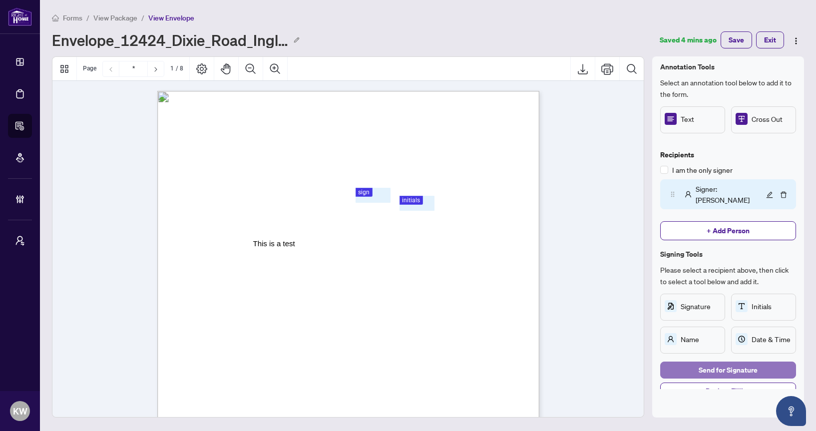
click at [713, 362] on span "Send for Signature" at bounding box center [728, 370] width 59 height 16
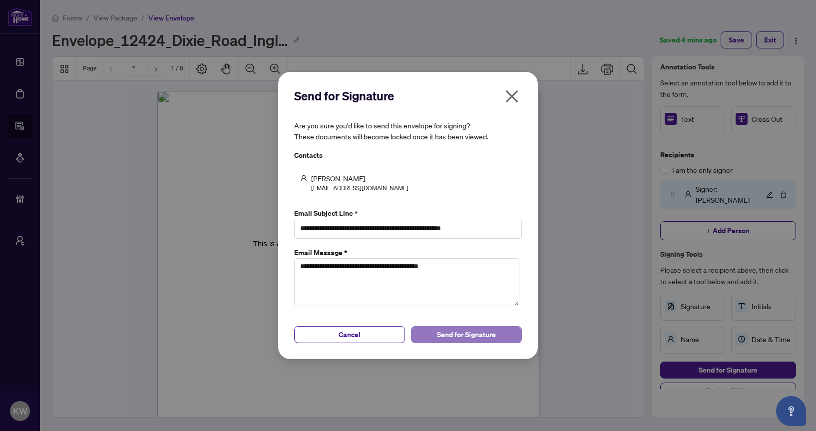
click at [471, 334] on span "Send for Signature" at bounding box center [466, 335] width 59 height 16
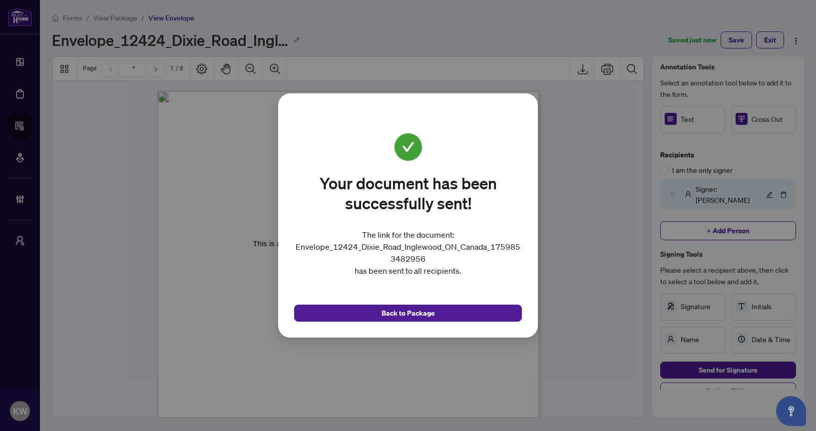
click at [593, 372] on div "Your document has been successfully sent! The link for the document: Envelope_1…" at bounding box center [408, 215] width 816 height 431
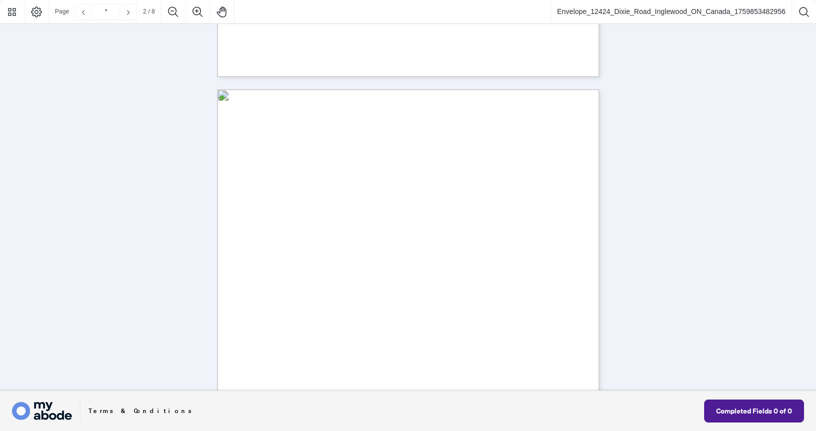
scroll to position [360, 0]
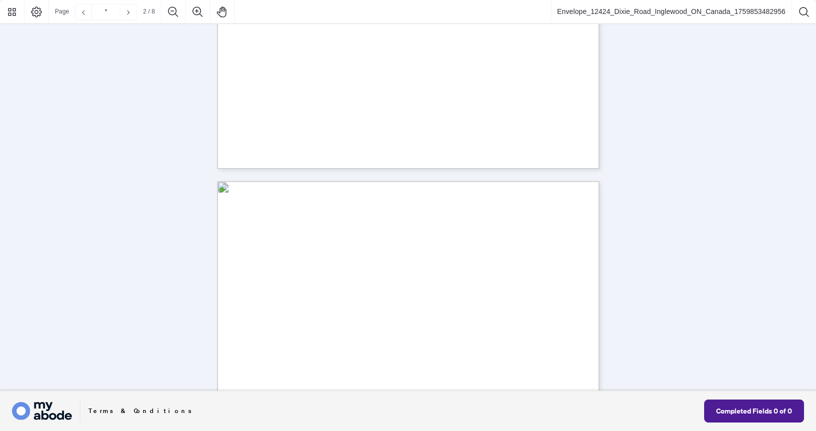
type input "*"
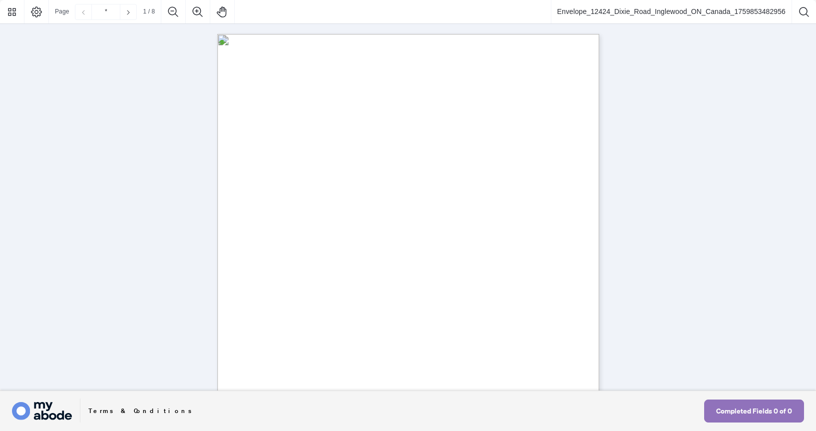
click at [739, 407] on span "Completed Fields 0 of 0" at bounding box center [754, 411] width 76 height 16
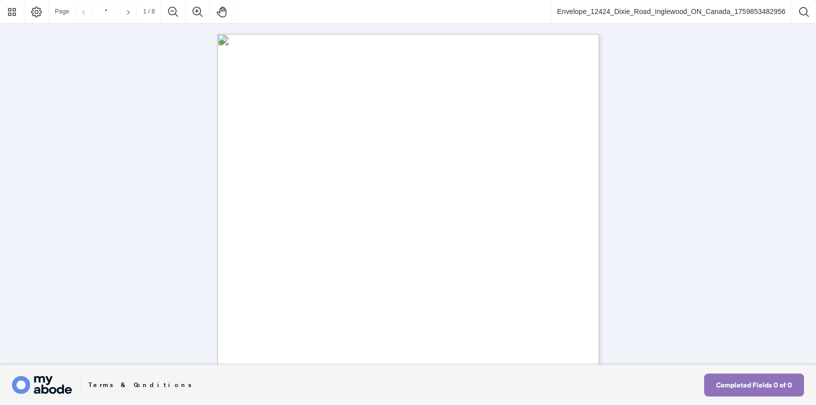
click at [729, 389] on span "Completed Fields 0 of 0" at bounding box center [754, 385] width 76 height 16
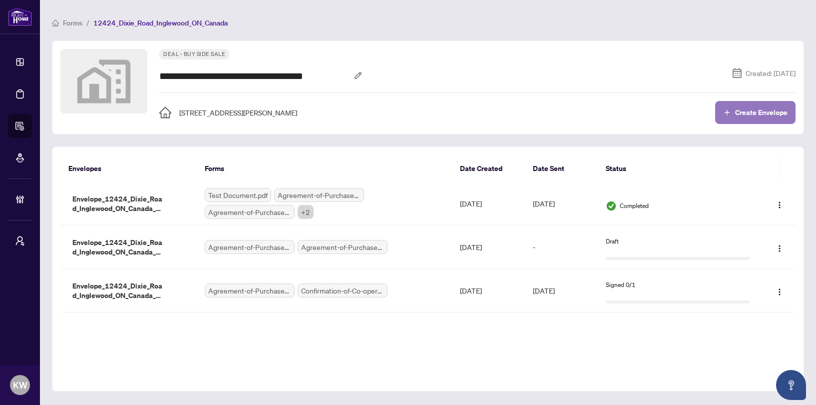
click at [734, 118] on button "Create Envelope" at bounding box center [755, 112] width 80 height 23
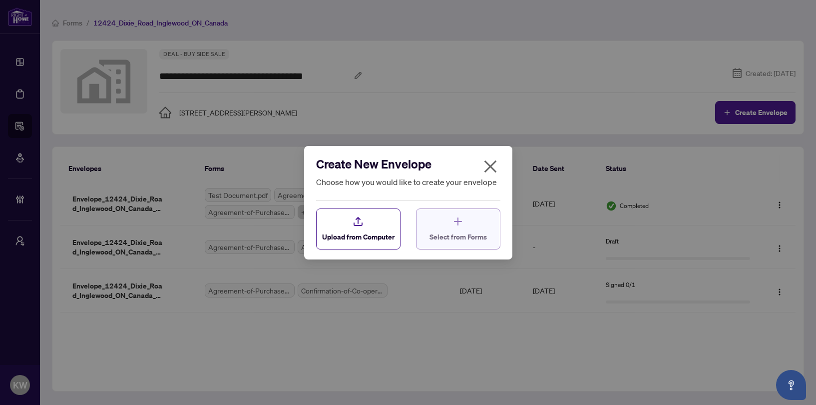
click at [480, 239] on span "Select from Forms" at bounding box center [458, 236] width 57 height 10
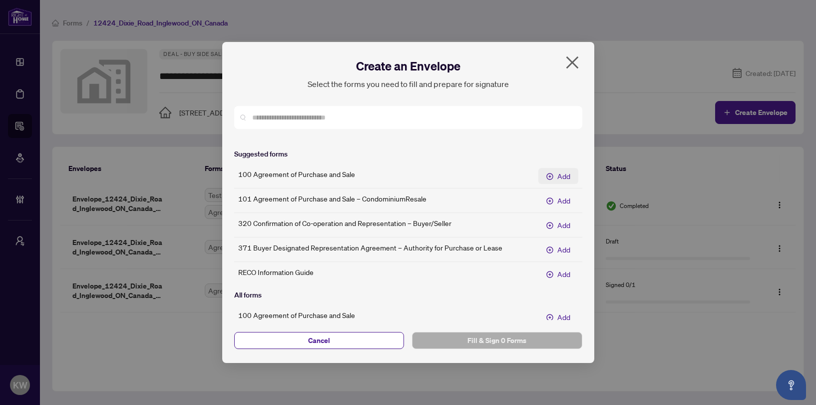
click at [555, 174] on button "Add" at bounding box center [558, 176] width 40 height 16
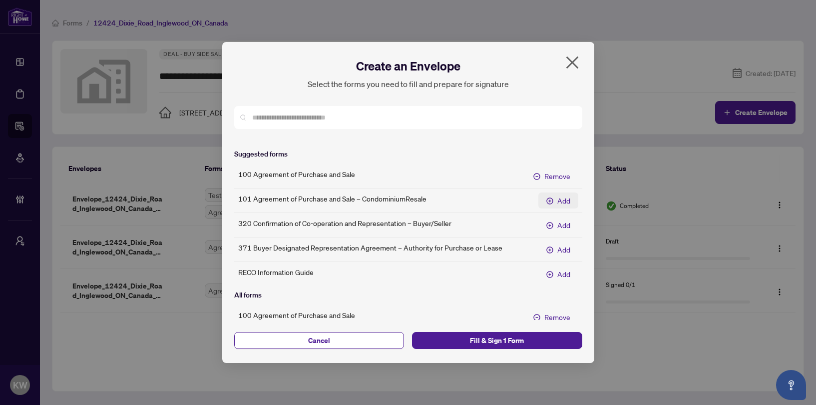
click at [557, 195] on span "Add" at bounding box center [563, 200] width 13 height 11
click at [536, 337] on span "Fill & Sign 2 Forms" at bounding box center [497, 340] width 154 height 16
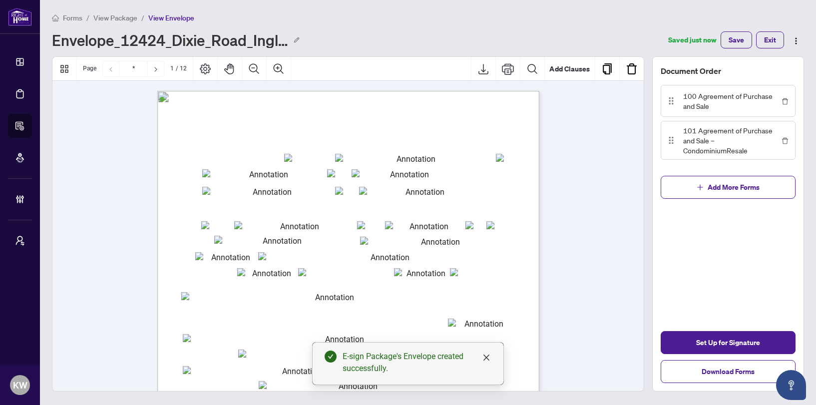
click at [389, 152] on div "Form 100 Revised 2024 Page 1 of 6 The trademarks REALTOR®, REALTORS®, MLS®, Mul…" at bounding box center [396, 400] width 478 height 618
click at [382, 156] on input "txtp_OfferDate_mmmm" at bounding box center [412, 158] width 154 height 8
type input "******"
click at [373, 176] on input "txtbuyer2" at bounding box center [406, 173] width 108 height 8
type input "****"
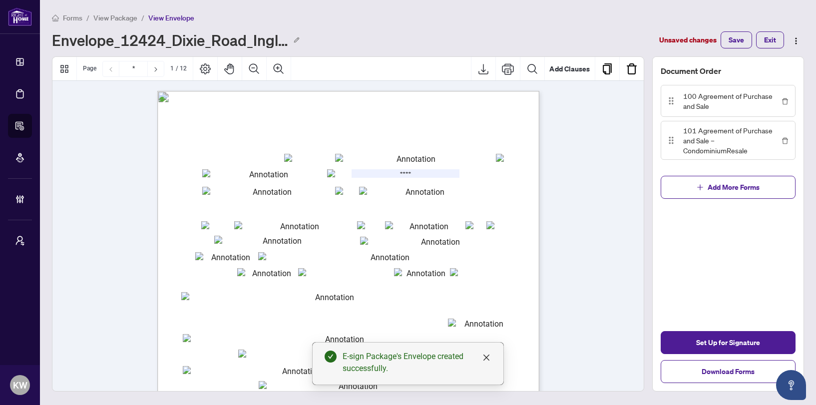
click at [373, 189] on input "txtseller2" at bounding box center [421, 191] width 124 height 8
type input "******"
click at [521, 200] on div "Form 100 Revised 2024 Page 1 of 6 The trademarks REALTOR®, REALTORS®, MLS®, Mul…" at bounding box center [396, 400] width 478 height 618
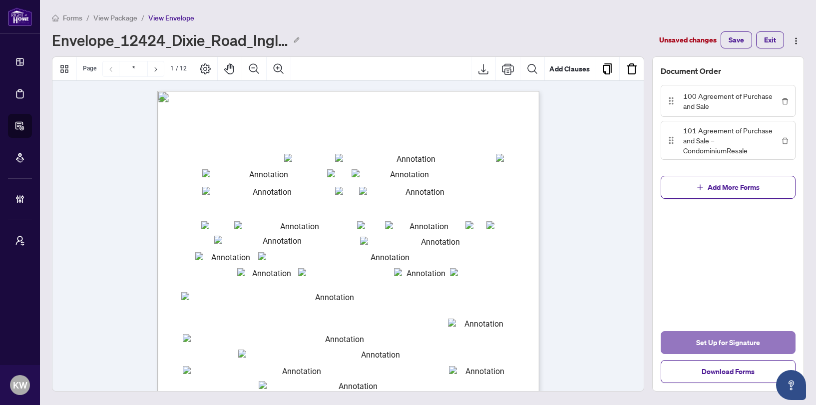
click at [715, 347] on span "Set Up for Signature" at bounding box center [728, 343] width 64 height 16
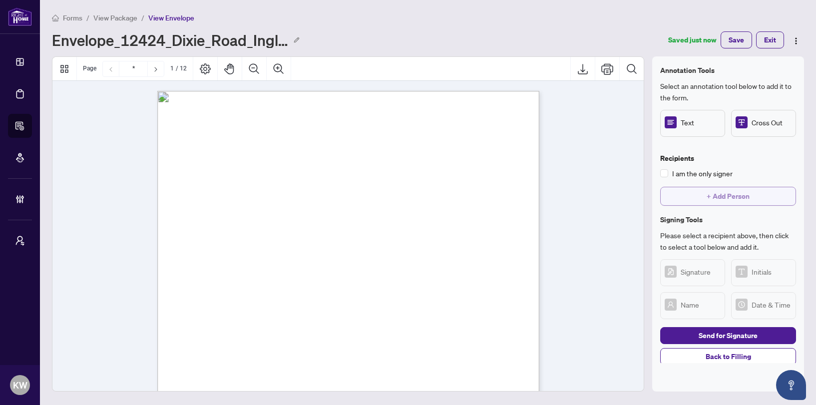
click at [714, 196] on span "+ Add Person" at bounding box center [728, 196] width 43 height 16
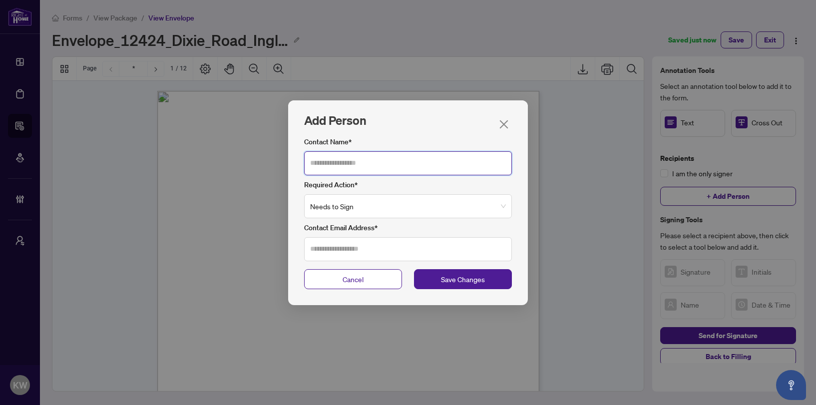
click at [376, 152] on input "Contact Name*" at bounding box center [408, 163] width 208 height 24
type input "*"
type input "******"
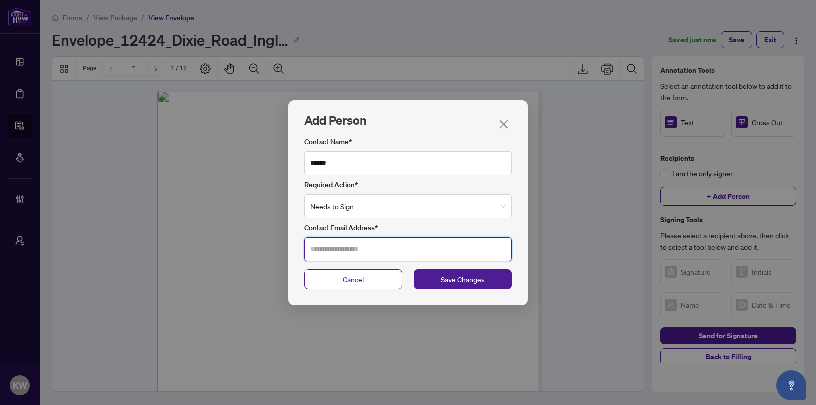
click at [355, 244] on input "Contact Email Address*" at bounding box center [408, 249] width 208 height 24
type input "**********"
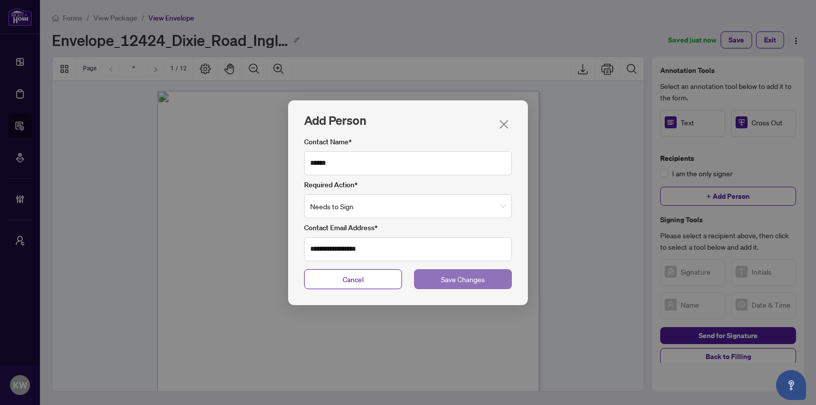
click at [478, 283] on span "Save Changes" at bounding box center [463, 279] width 44 height 11
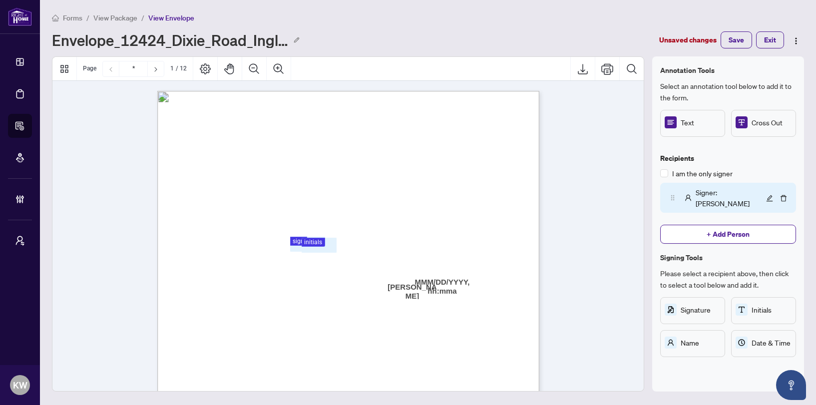
scroll to position [29, 0]
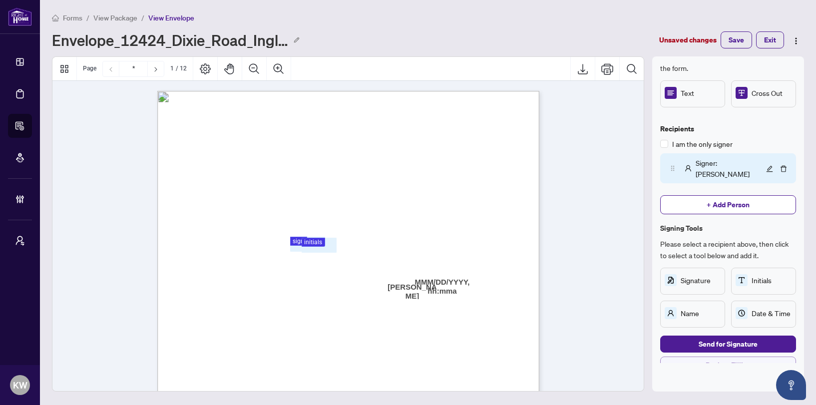
click at [730, 358] on span "Back to Filling" at bounding box center [728, 365] width 45 height 16
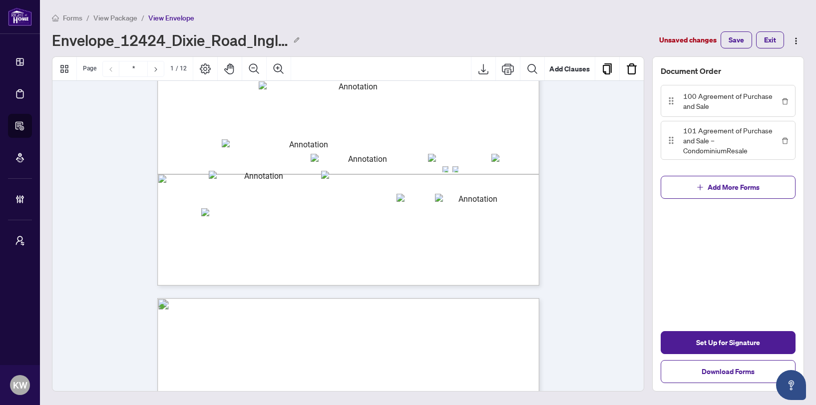
scroll to position [0, 0]
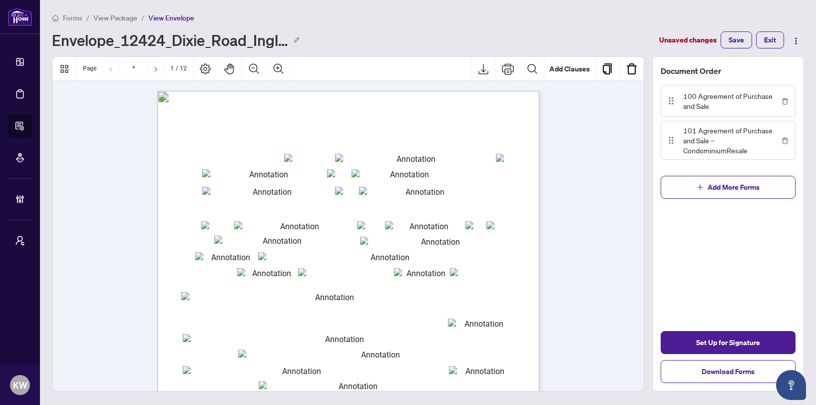
click at [410, 157] on input "txtp_OfferDate_mmmm" at bounding box center [412, 158] width 154 height 8
click at [411, 161] on input "******" at bounding box center [412, 158] width 154 height 8
type input "******"
click at [402, 169] on input "txtbuyer2" at bounding box center [406, 173] width 108 height 8
type input "****"
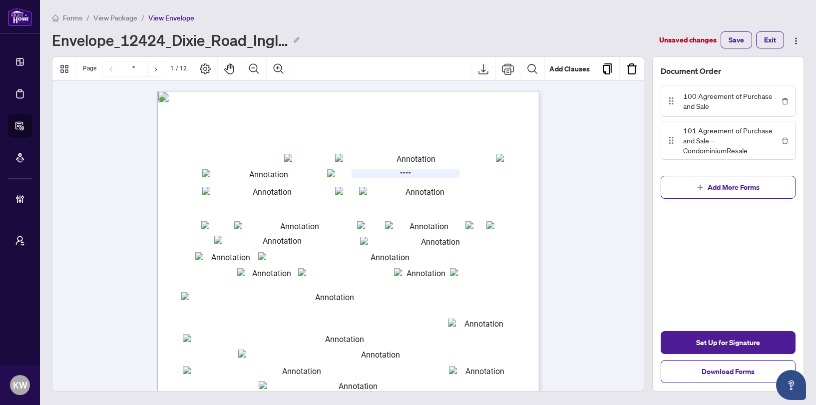
click at [424, 192] on input "txtseller2" at bounding box center [421, 191] width 124 height 8
type input "***"
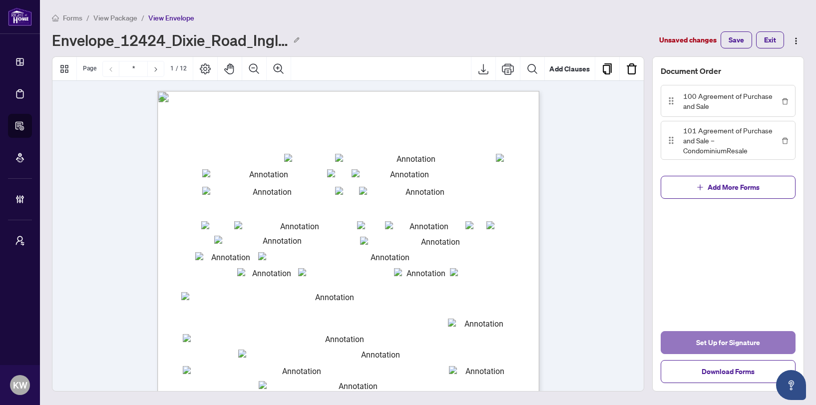
click at [683, 345] on button "Set Up for Signature" at bounding box center [728, 342] width 135 height 23
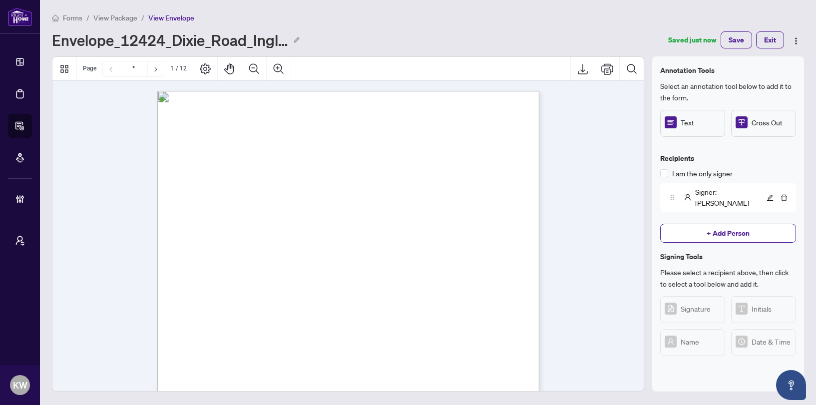
scroll to position [28, 0]
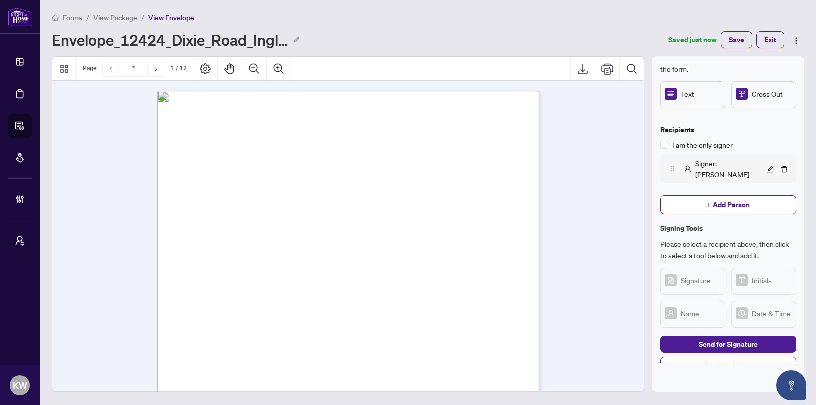
click at [699, 166] on span "Signer : Kellie" at bounding box center [729, 169] width 69 height 22
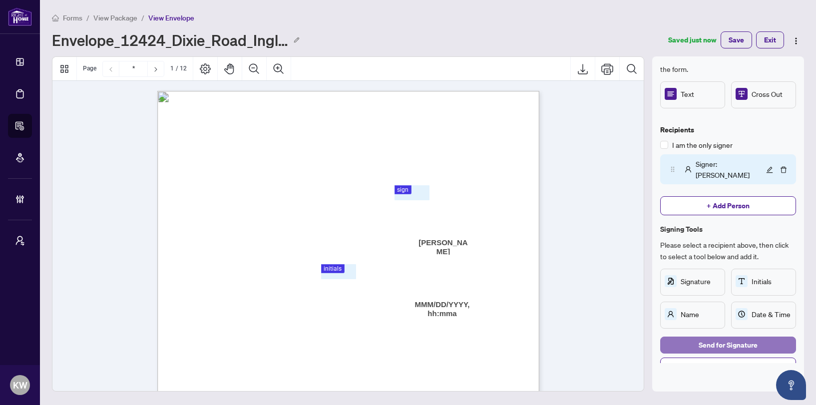
click at [686, 337] on button "Send for Signature" at bounding box center [728, 345] width 136 height 17
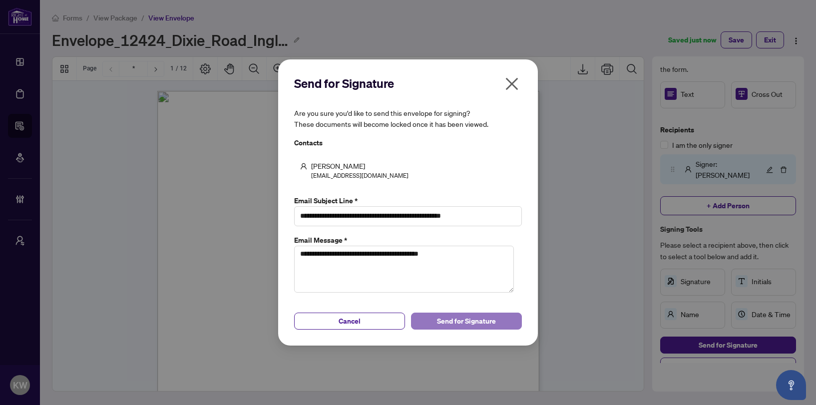
click at [448, 324] on span "Send for Signature" at bounding box center [466, 321] width 59 height 16
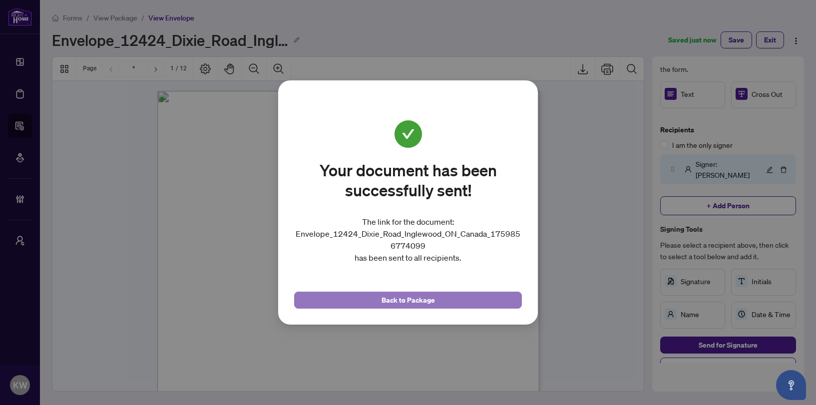
click at [357, 307] on button "Back to Package" at bounding box center [408, 300] width 228 height 17
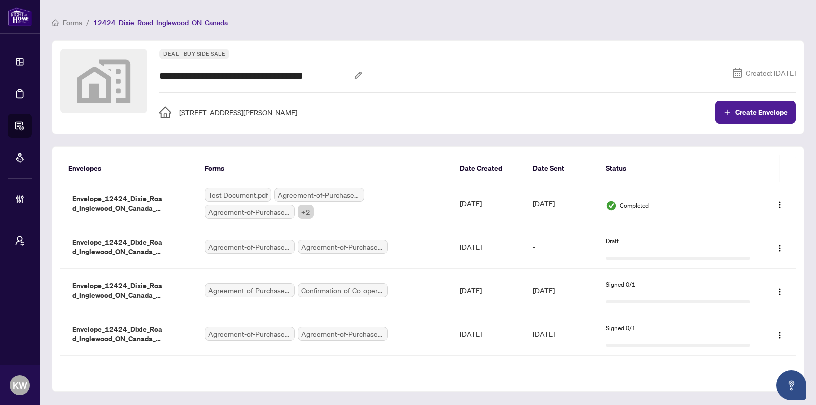
click at [763, 124] on div "**********" at bounding box center [428, 87] width 752 height 94
click at [753, 111] on span "Create Envelope" at bounding box center [761, 112] width 52 height 7
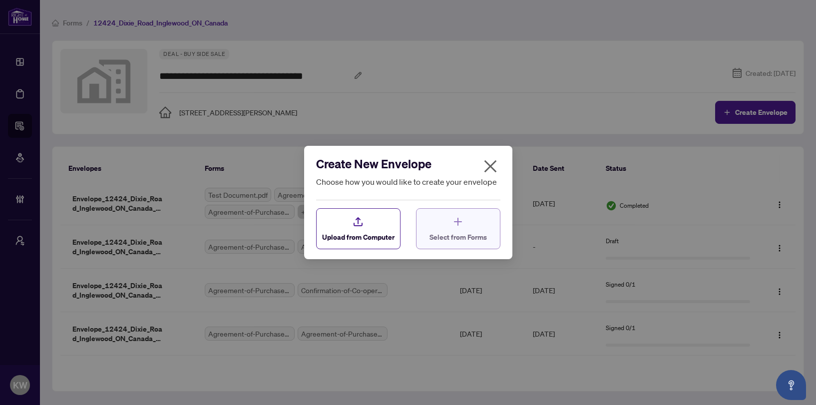
click at [427, 220] on button "Select from Forms" at bounding box center [458, 228] width 84 height 41
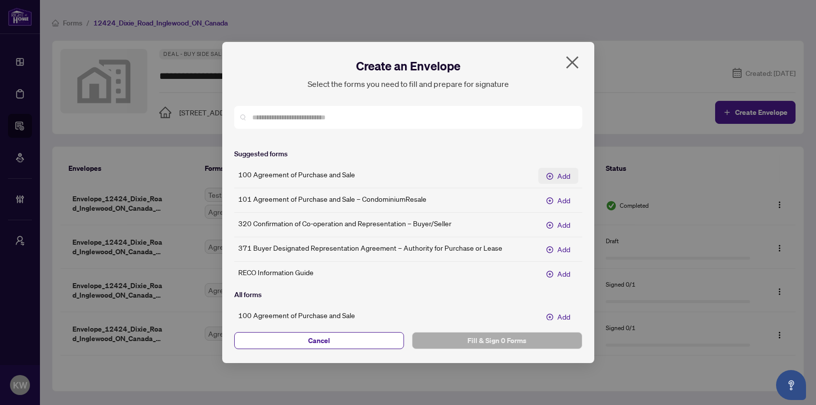
click at [556, 177] on button "Add" at bounding box center [558, 176] width 40 height 16
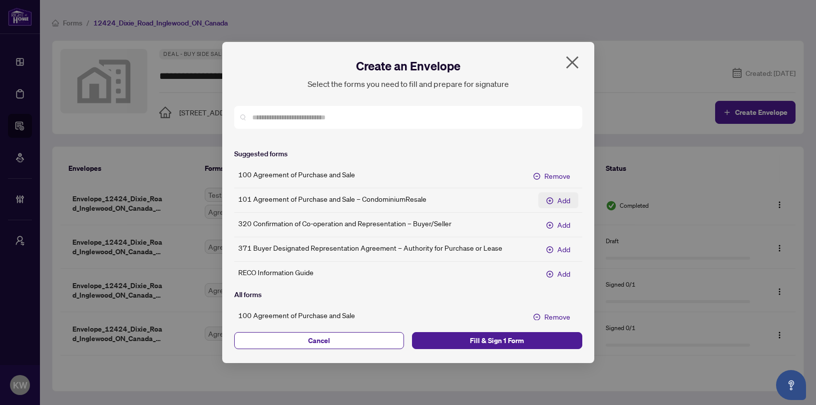
click at [556, 204] on button "Add" at bounding box center [558, 200] width 40 height 16
click at [531, 336] on span "Fill & Sign 2 Forms" at bounding box center [497, 341] width 154 height 16
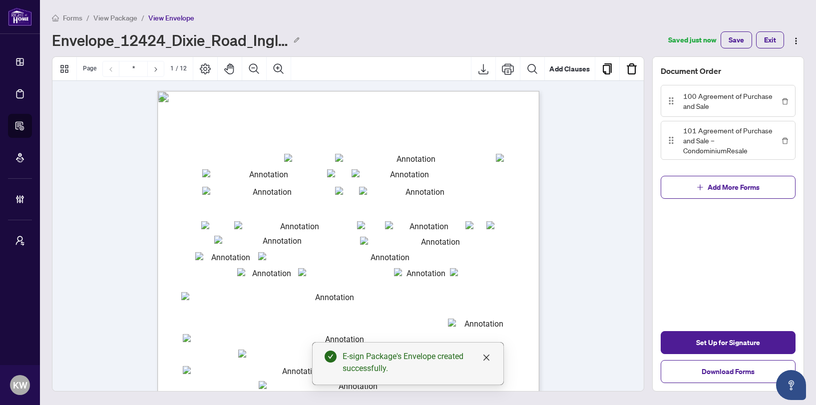
click at [415, 150] on div "Form 100 Revised 2024 Page 1 of 6 The trademarks REALTOR®, REALTORS®, MLS®, Mul…" at bounding box center [396, 400] width 478 height 618
click at [414, 155] on input "txtp_OfferDate_mmmm" at bounding box center [412, 158] width 154 height 8
type input "*******"
click at [348, 179] on span "(Full legal names of all Buyers)" at bounding box center [321, 180] width 53 height 5
click at [426, 173] on input "txtbuyer2" at bounding box center [406, 173] width 108 height 8
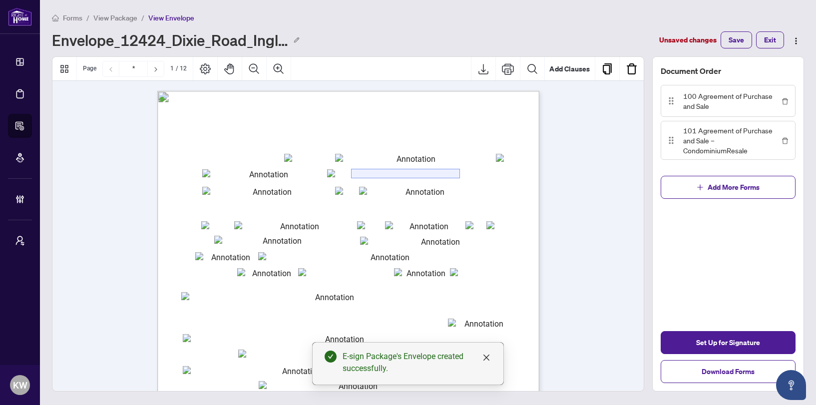
click at [426, 173] on input "txtbuyer2" at bounding box center [406, 173] width 108 height 8
type input "*****"
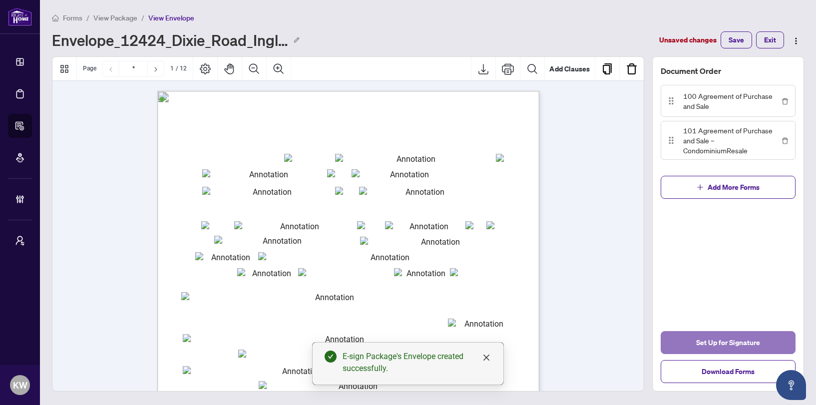
click at [759, 341] on span "Set Up for Signature" at bounding box center [728, 343] width 64 height 16
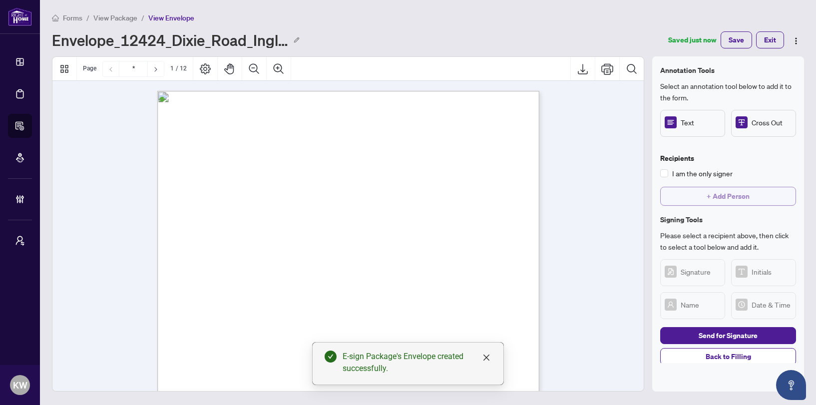
click at [759, 194] on button "+ Add Person" at bounding box center [728, 196] width 136 height 19
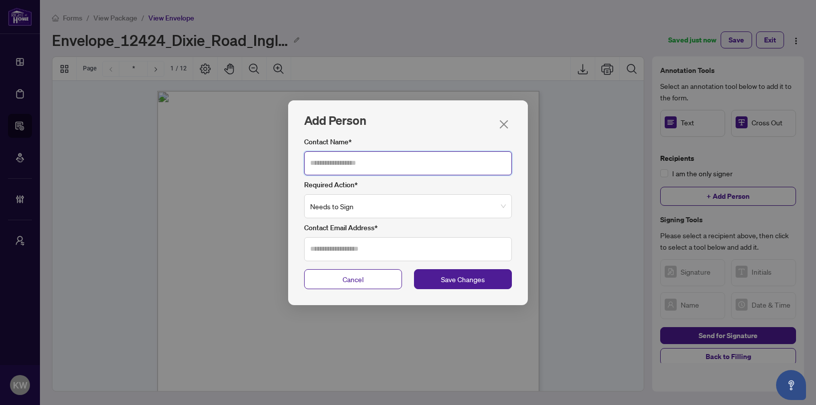
click at [369, 162] on input "Contact Name*" at bounding box center [408, 163] width 208 height 24
type input "******"
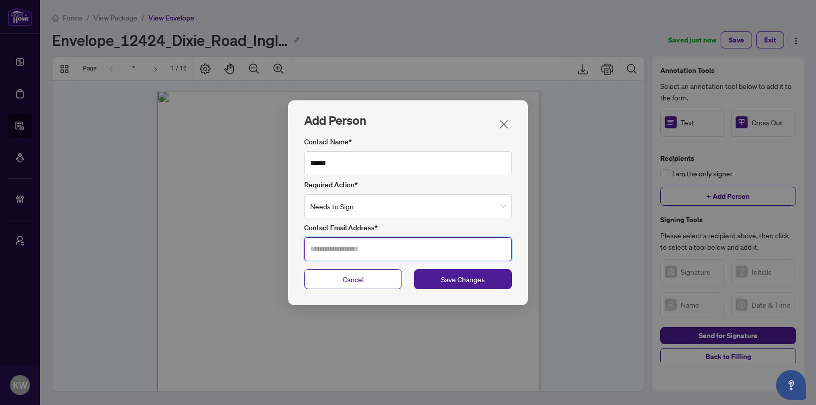
click at [363, 239] on input "Contact Email Address*" at bounding box center [408, 249] width 208 height 24
type input "**********"
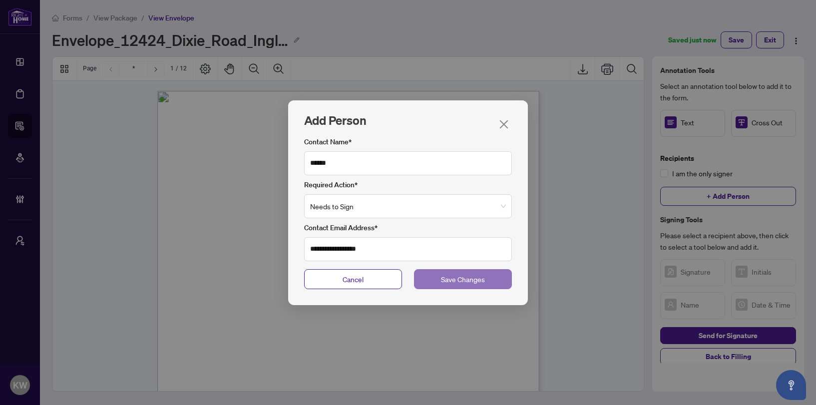
click at [439, 278] on button "Save Changes" at bounding box center [463, 279] width 98 height 20
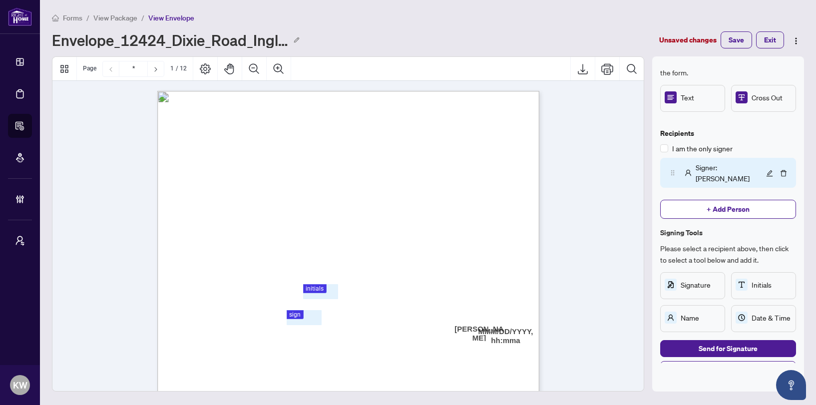
scroll to position [29, 0]
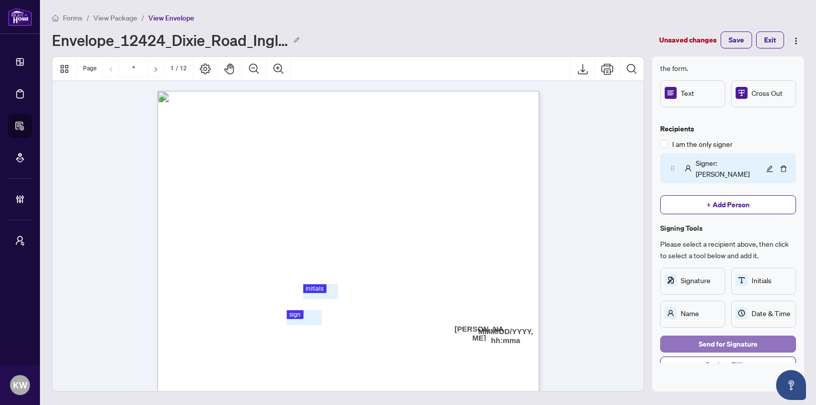
click at [738, 336] on span "Send for Signature" at bounding box center [728, 344] width 59 height 16
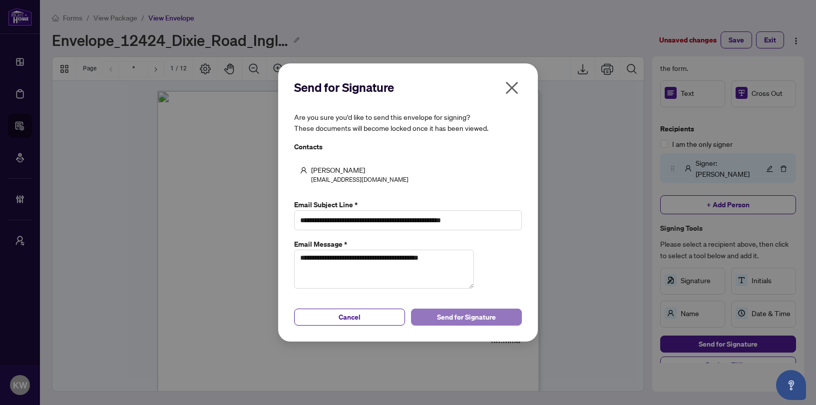
click at [468, 325] on span "Send for Signature" at bounding box center [466, 317] width 59 height 16
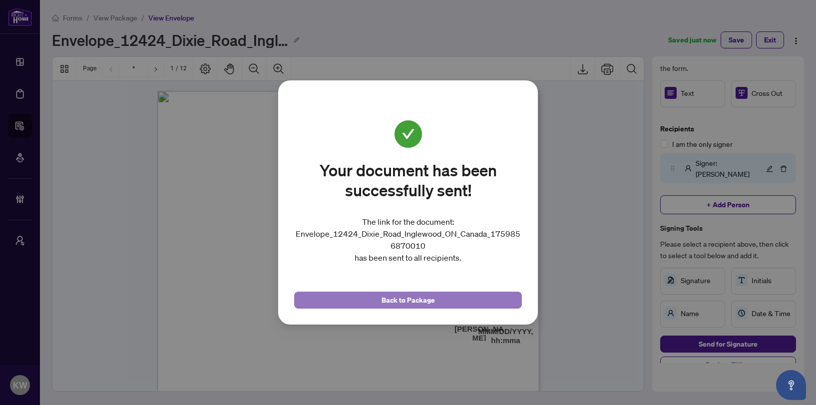
click at [417, 298] on span "Back to Package" at bounding box center [408, 300] width 53 height 16
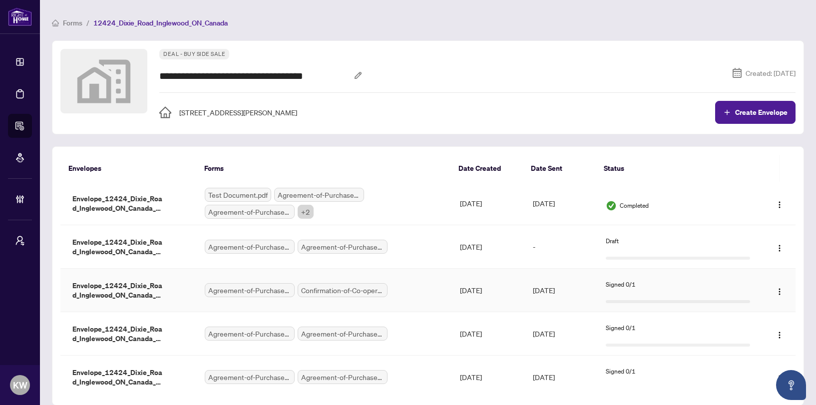
scroll to position [12, 0]
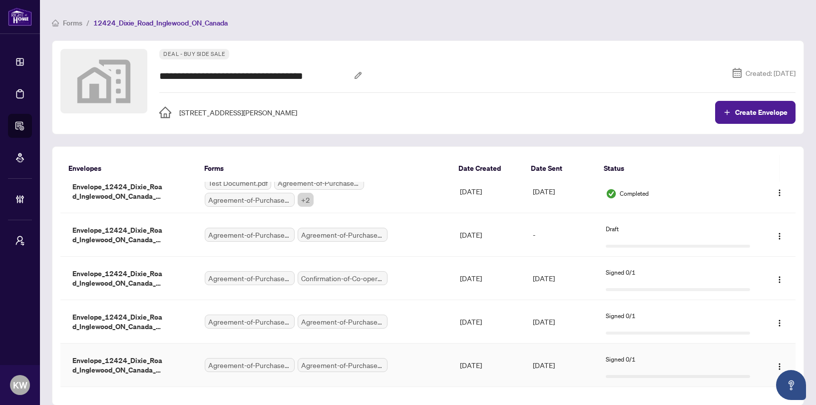
click at [400, 367] on div "Agreement-of-Purchase-and-Sale.pdf Agreement-of-Purchase-and-Sale-–-Condominium…" at bounding box center [324, 365] width 239 height 14
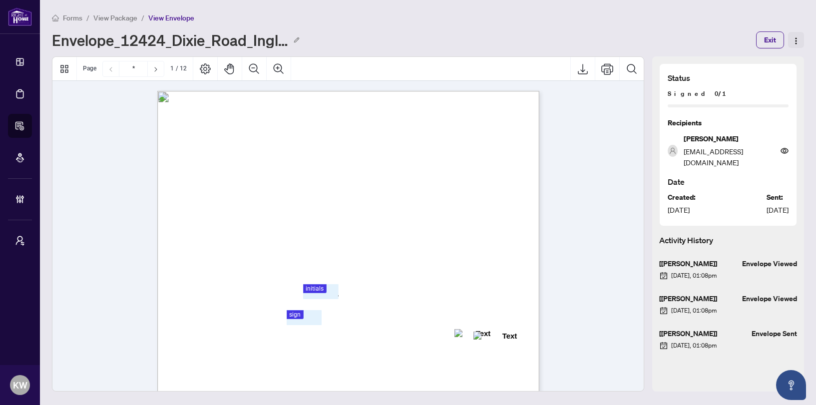
click at [796, 38] on img "button" at bounding box center [796, 41] width 8 height 8
click at [775, 94] on span "Edit" at bounding box center [774, 91] width 43 height 11
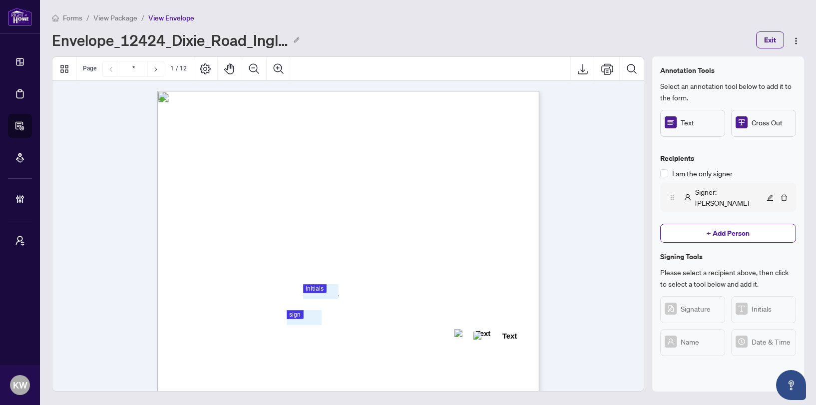
scroll to position [7, 0]
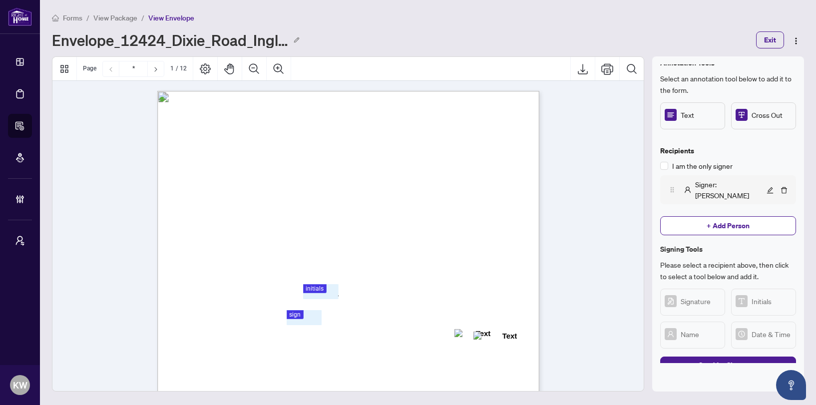
click at [709, 179] on span "Signer : Kellie" at bounding box center [729, 190] width 69 height 22
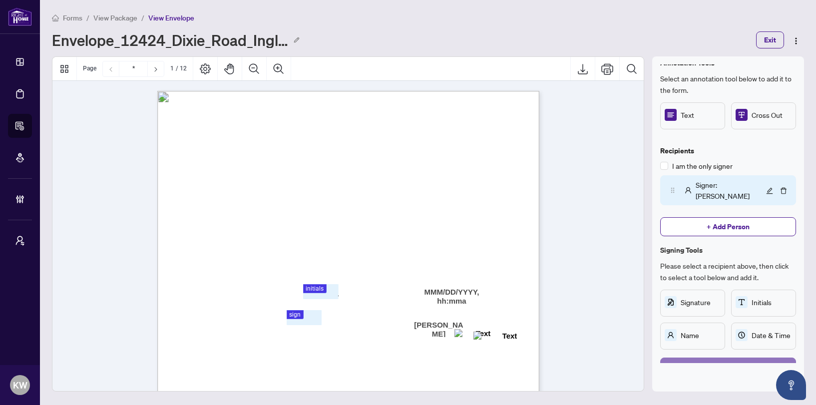
click at [713, 358] on span "Send for Signature" at bounding box center [728, 366] width 59 height 16
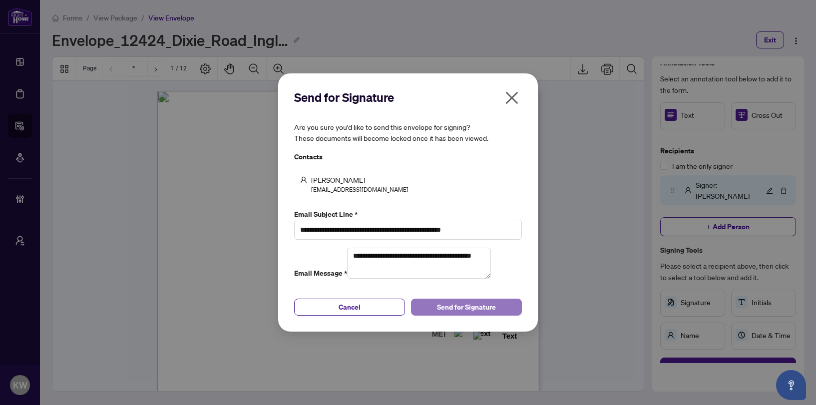
click at [480, 315] on span "Send for Signature" at bounding box center [466, 307] width 59 height 16
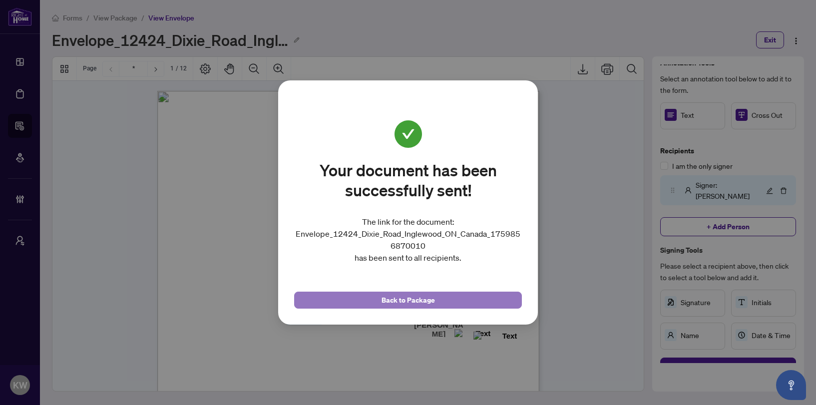
click at [330, 295] on button "Back to Package" at bounding box center [408, 300] width 228 height 17
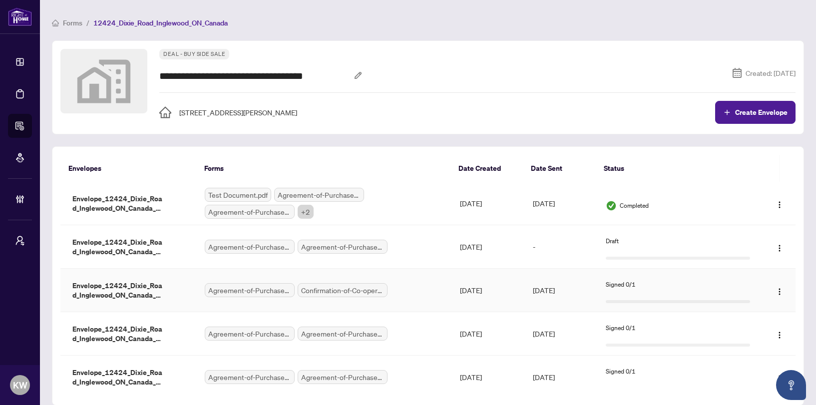
scroll to position [12, 0]
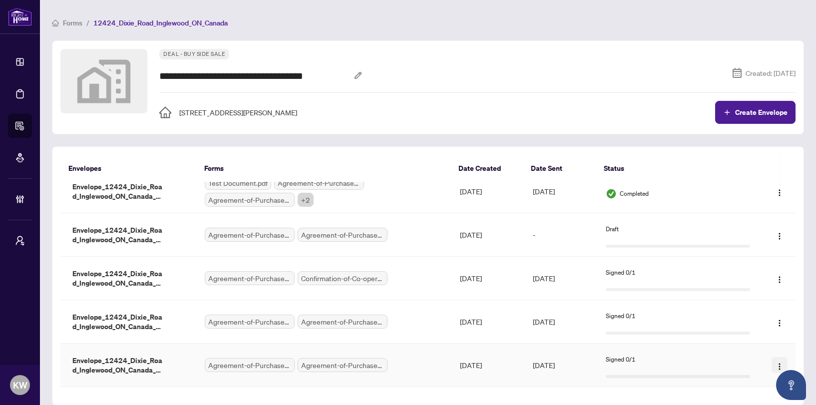
click at [778, 363] on img "button" at bounding box center [780, 367] width 8 height 8
click at [761, 334] on span "Resend" at bounding box center [755, 329] width 43 height 11
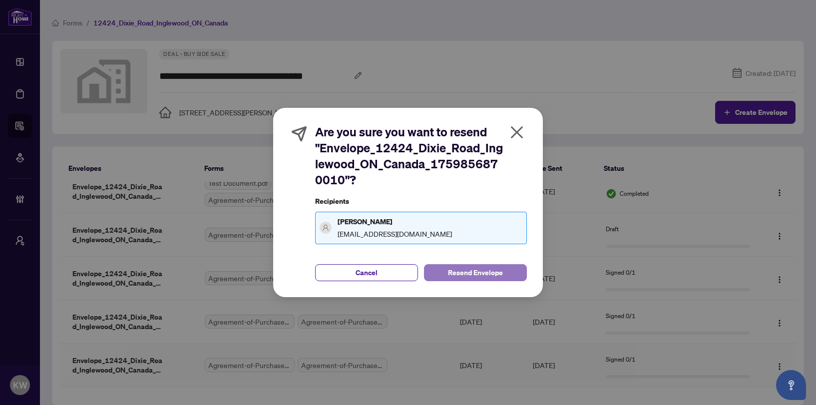
click at [480, 279] on span "Resend Envelope" at bounding box center [475, 273] width 55 height 16
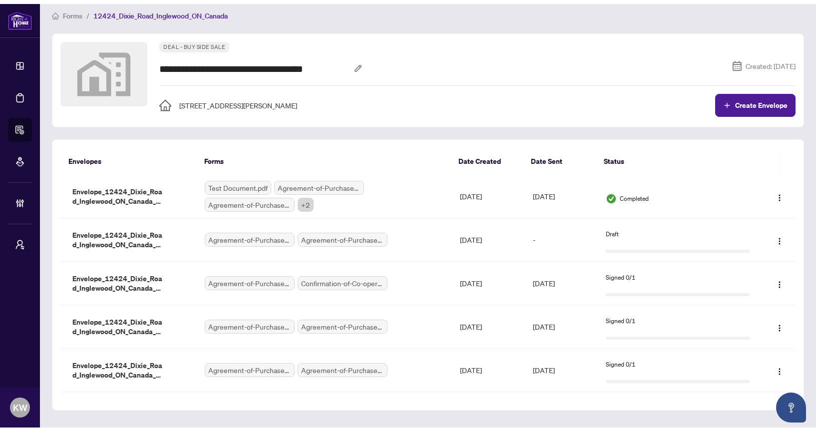
scroll to position [3, 0]
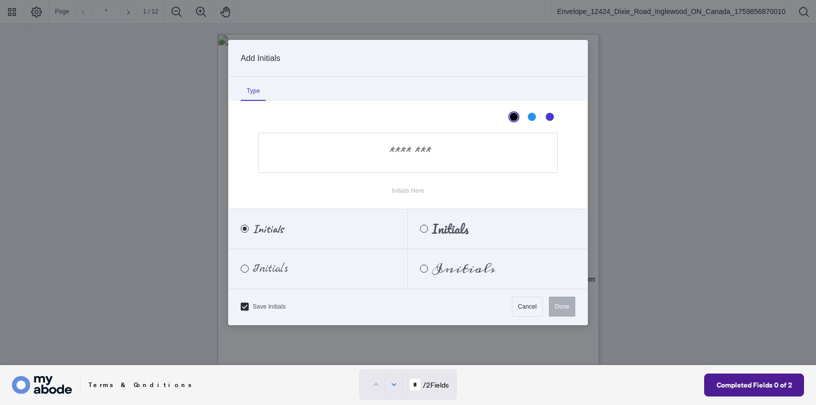
click at [392, 229] on div at bounding box center [408, 182] width 816 height 365
click at [522, 307] on button "Cancel" at bounding box center [527, 307] width 31 height 20
click at [390, 238] on div at bounding box center [408, 182] width 816 height 365
click at [456, 234] on span "Initials" at bounding box center [450, 228] width 36 height 11
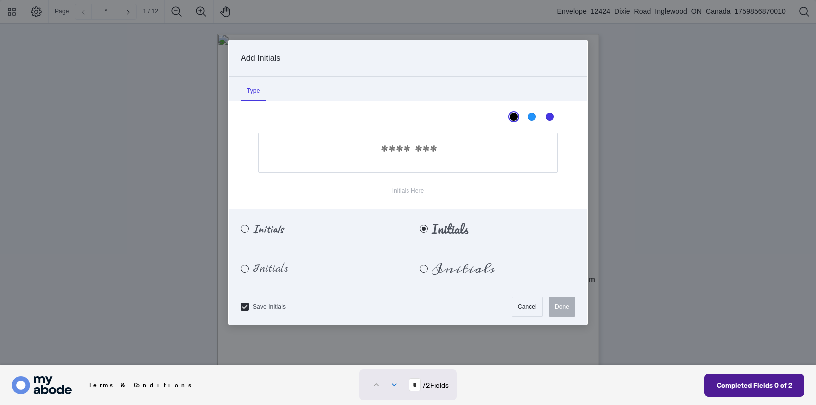
click at [429, 165] on input "Initials Here" at bounding box center [408, 153] width 300 height 40
type input "**"
click at [560, 300] on button "Done" at bounding box center [562, 307] width 26 height 20
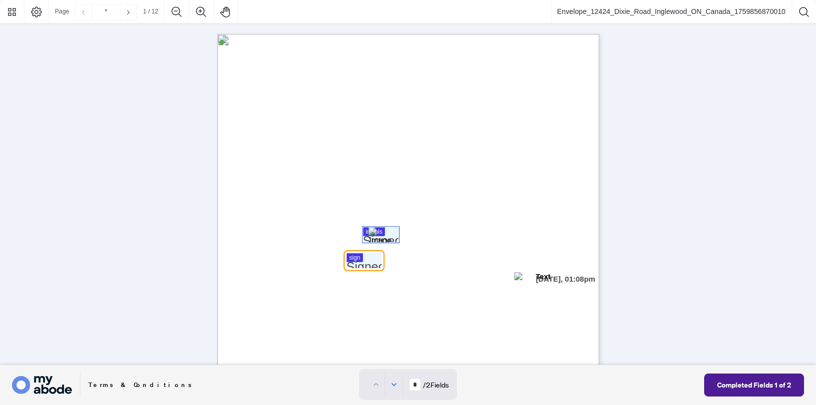
click at [366, 265] on div at bounding box center [408, 182] width 816 height 365
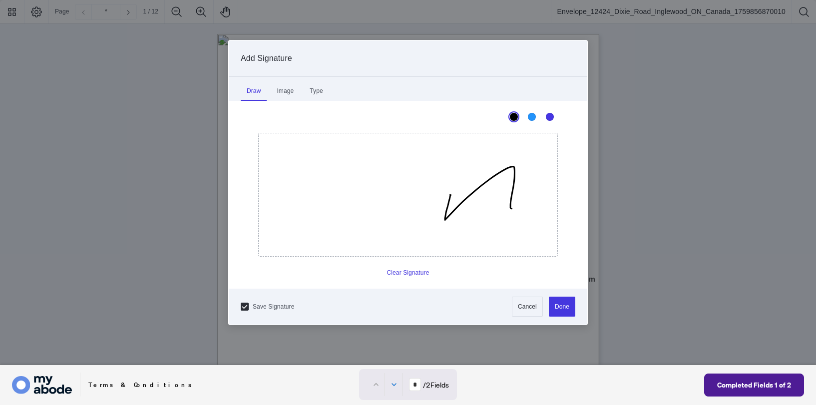
drag, startPoint x: 450, startPoint y: 195, endPoint x: 516, endPoint y: 252, distance: 86.7
click at [517, 249] on icon "Drawing canvas" at bounding box center [408, 194] width 299 height 123
click at [576, 297] on div "Save Signature Cancel Done" at bounding box center [408, 307] width 359 height 36
click at [561, 311] on button "Done" at bounding box center [562, 307] width 26 height 20
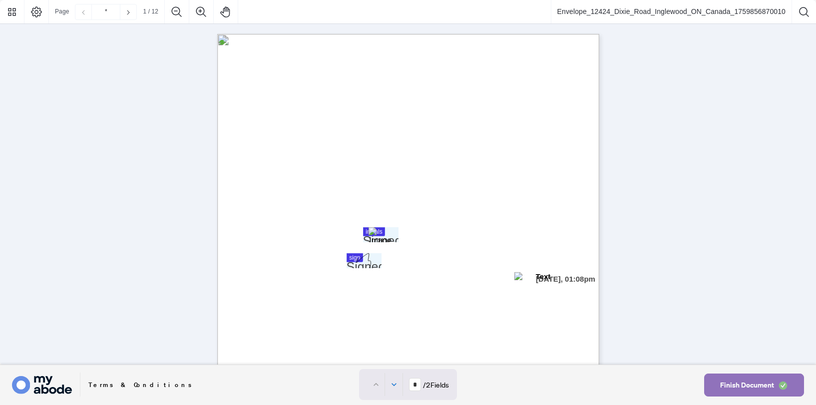
click at [766, 384] on span "Finish Document" at bounding box center [747, 385] width 54 height 16
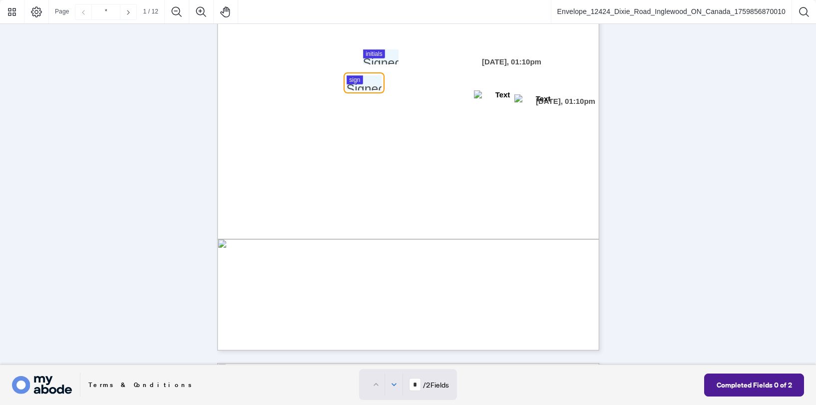
scroll to position [181, 0]
click at [551, 91] on span "[DATE], 01:10pm" at bounding box center [566, 98] width 65 height 15
click at [389, 51] on div at bounding box center [408, 182] width 816 height 365
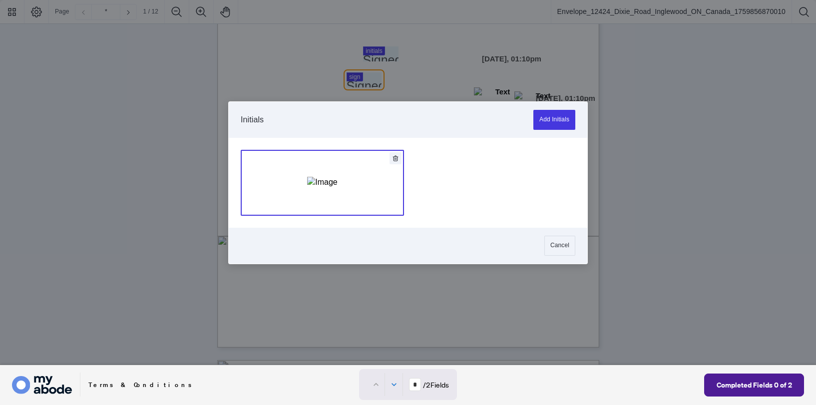
click at [324, 177] on img "Add Signature" at bounding box center [322, 182] width 30 height 11
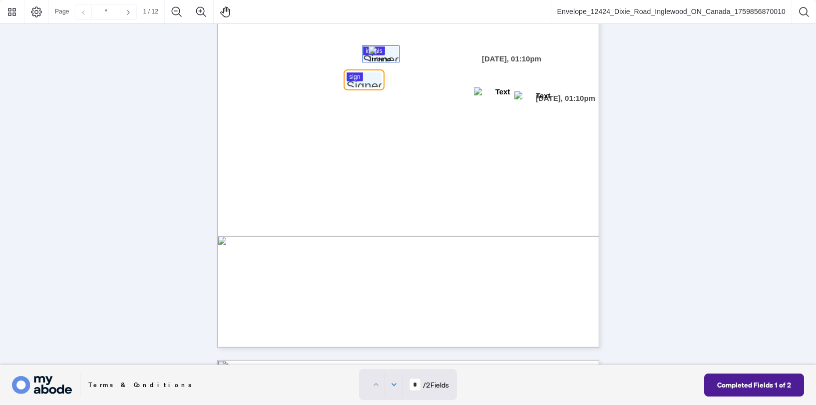
click at [357, 79] on div at bounding box center [408, 182] width 816 height 365
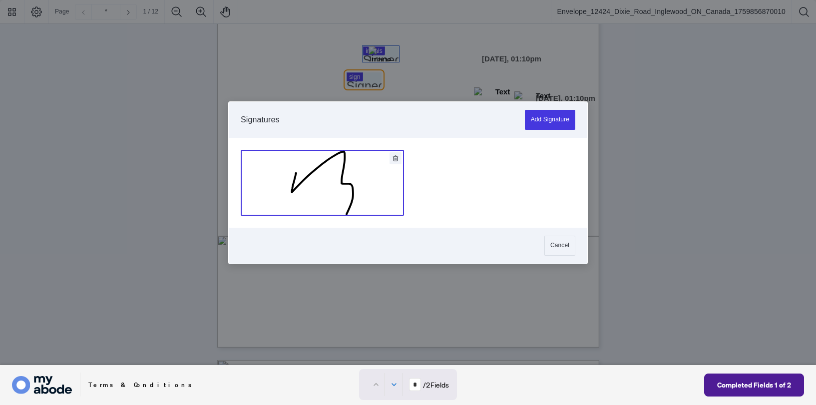
click at [370, 185] on button "Add Signature" at bounding box center [322, 182] width 162 height 65
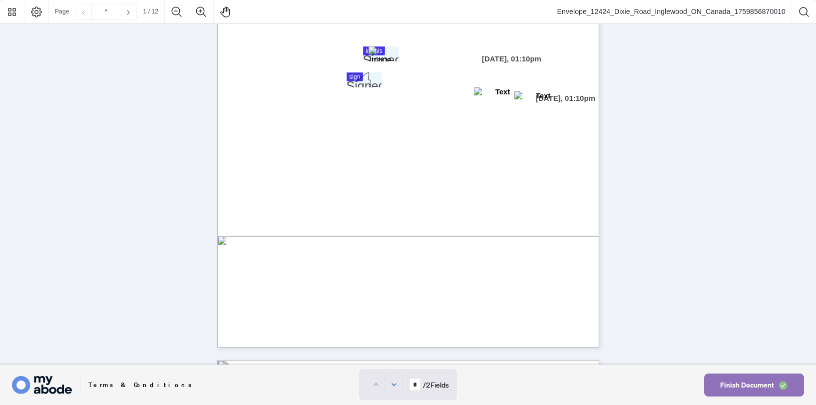
click at [760, 384] on span "Finish Document" at bounding box center [747, 385] width 54 height 16
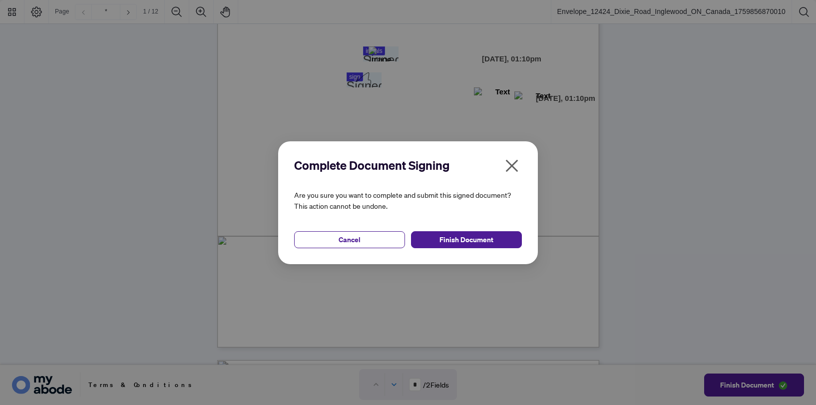
click at [514, 162] on icon "close" at bounding box center [512, 165] width 12 height 12
